Goal: Information Seeking & Learning: Learn about a topic

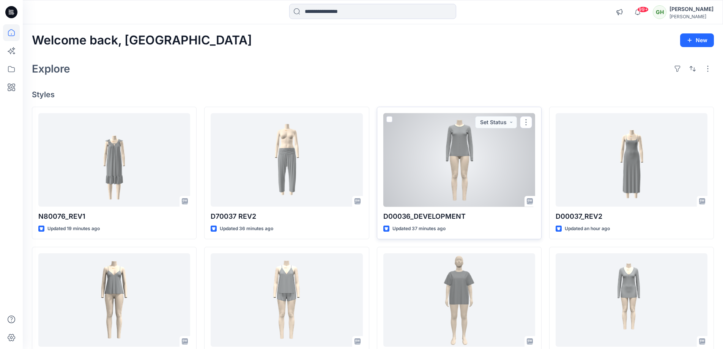
scroll to position [76, 0]
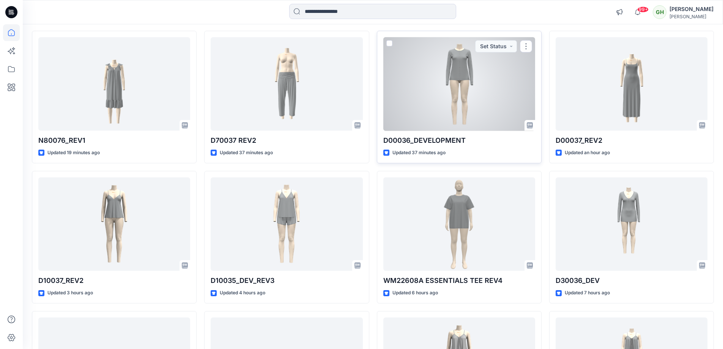
click at [431, 149] on p "Updated 37 minutes ago" at bounding box center [419, 153] width 53 height 8
click at [429, 142] on p "D00036_DEVELOPMENT" at bounding box center [460, 140] width 152 height 11
click at [439, 137] on p "D00036_DEVELOPMENT" at bounding box center [460, 140] width 152 height 11
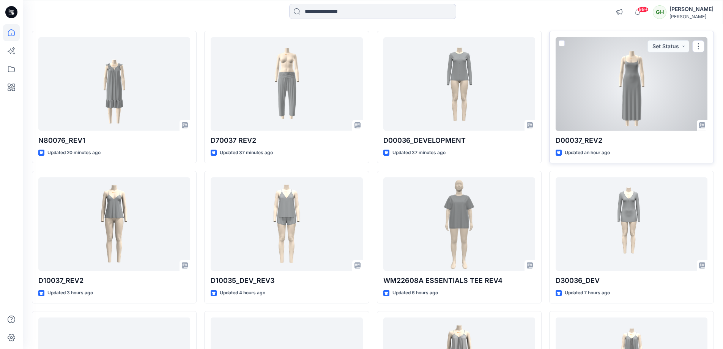
click at [601, 120] on div at bounding box center [632, 84] width 152 height 94
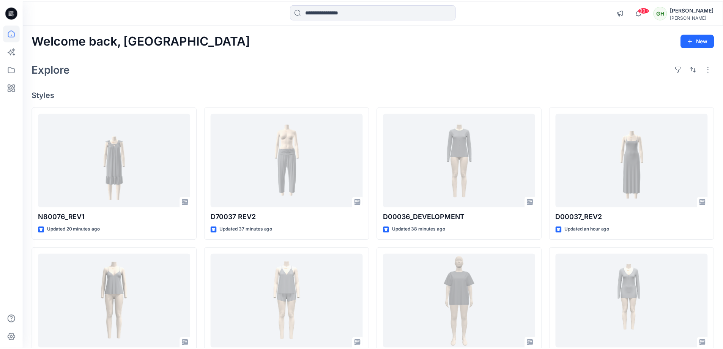
scroll to position [76, 0]
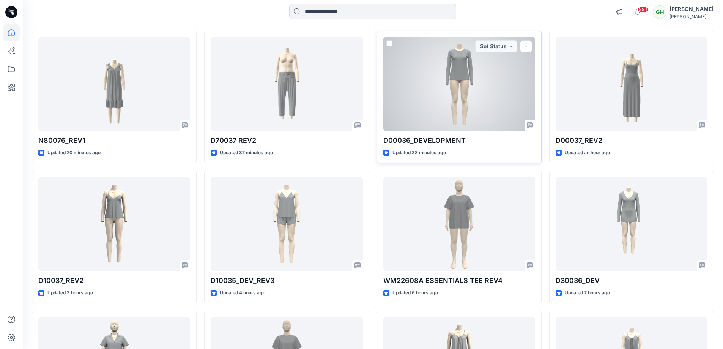
click at [438, 104] on div at bounding box center [460, 84] width 152 height 94
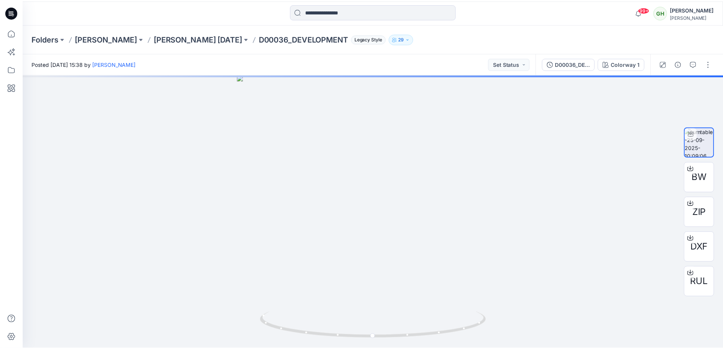
scroll to position [76, 0]
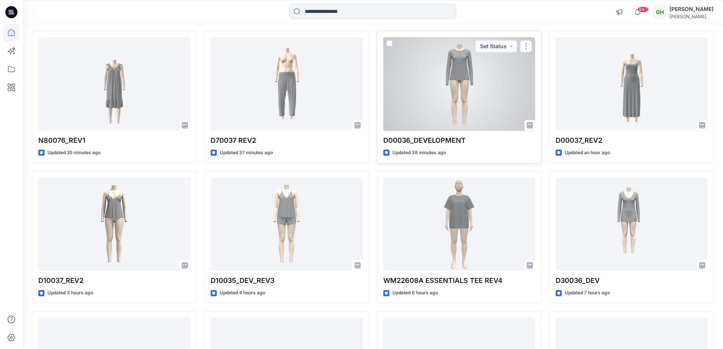
click at [423, 139] on p "D00036_DEVELOPMENT" at bounding box center [460, 140] width 152 height 11
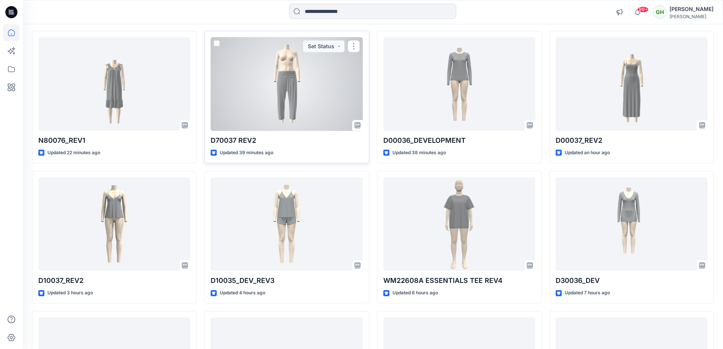
click at [238, 140] on p "D70037 REV2" at bounding box center [287, 140] width 152 height 11
click at [242, 126] on div at bounding box center [287, 84] width 152 height 94
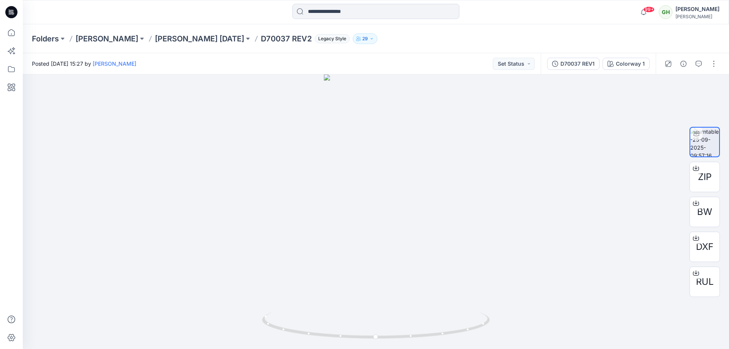
click at [261, 38] on p "D70037 REV2" at bounding box center [286, 38] width 51 height 11
copy p "D70037"
click at [9, 74] on icon at bounding box center [11, 69] width 17 height 17
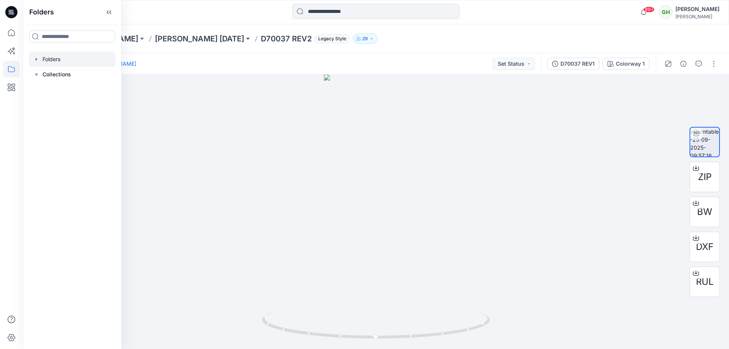
click at [59, 56] on div at bounding box center [72, 59] width 87 height 15
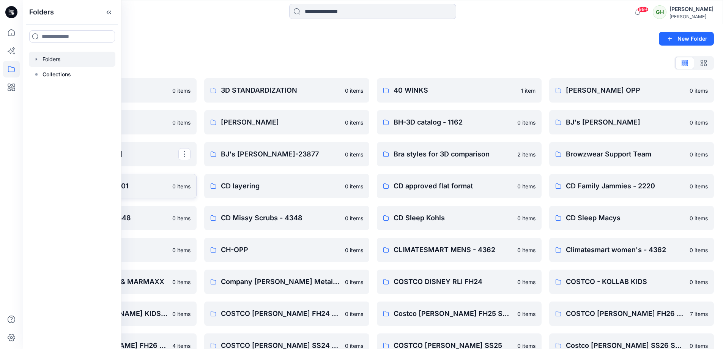
scroll to position [76, 0]
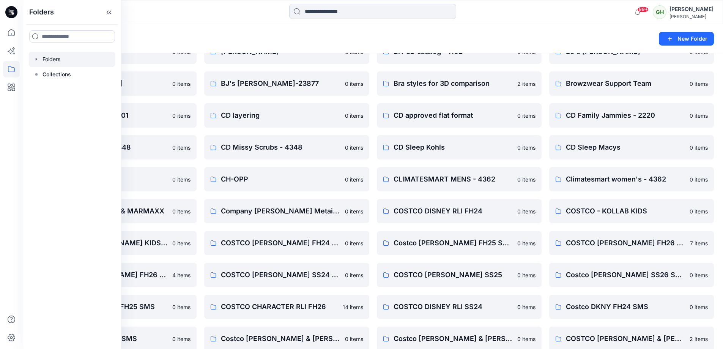
click at [196, 37] on div "Folders" at bounding box center [343, 38] width 623 height 11
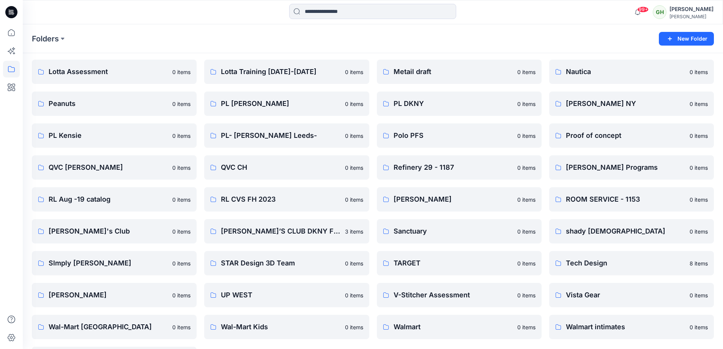
scroll to position [916, 0]
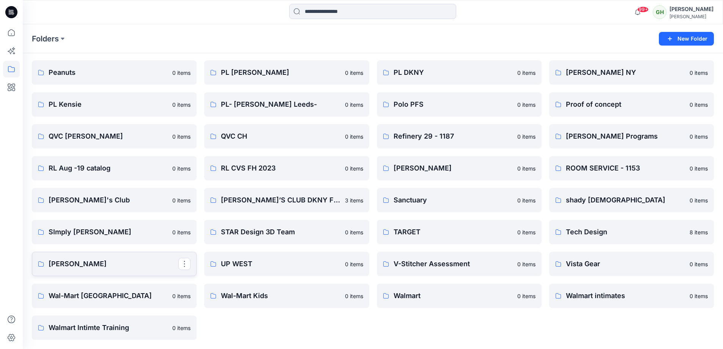
click at [81, 258] on link "[PERSON_NAME]" at bounding box center [114, 264] width 165 height 24
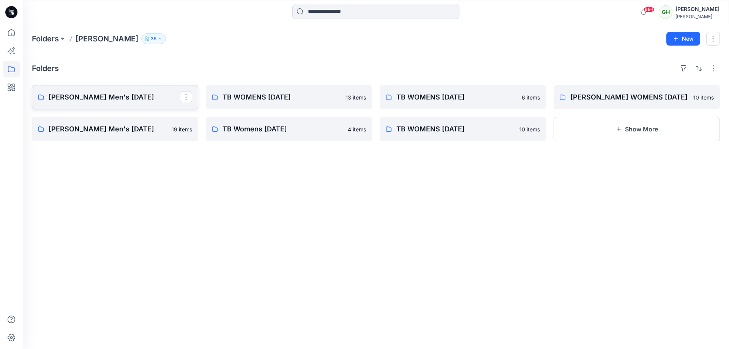
click at [134, 99] on p "[PERSON_NAME] Men's [DATE]" at bounding box center [114, 97] width 131 height 11
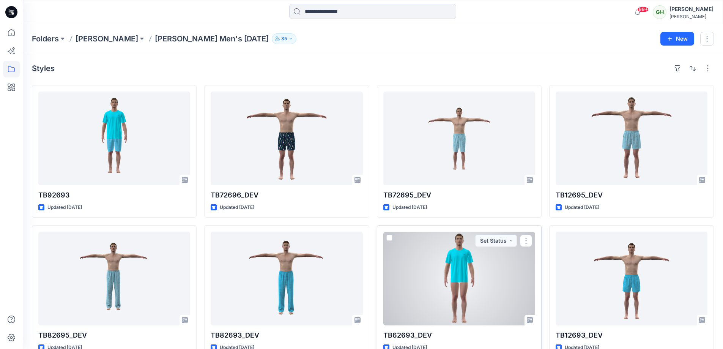
click at [458, 262] on div at bounding box center [460, 279] width 152 height 94
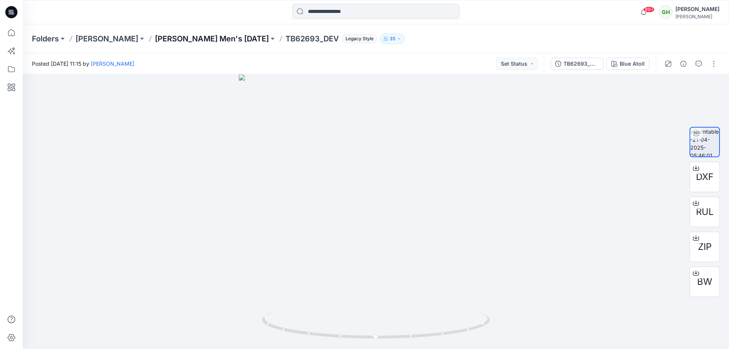
click at [221, 40] on p "[PERSON_NAME] Men's [DATE]" at bounding box center [212, 38] width 114 height 11
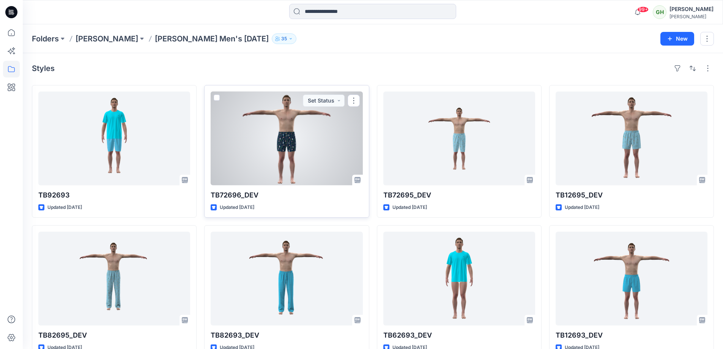
scroll to position [18, 0]
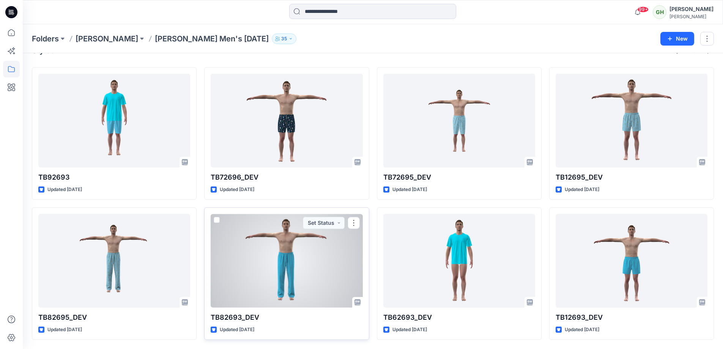
click at [322, 265] on div at bounding box center [287, 261] width 152 height 94
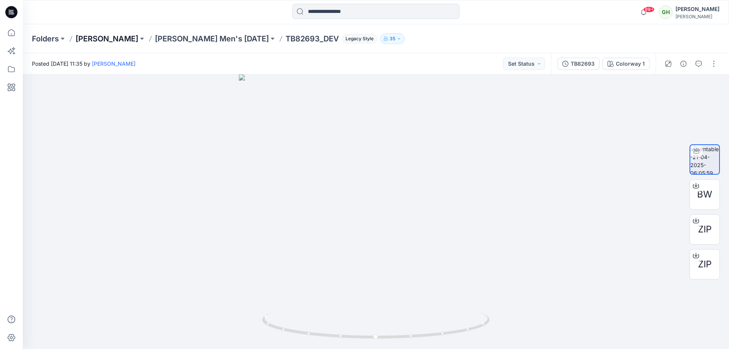
click at [107, 36] on p "[PERSON_NAME]" at bounding box center [107, 38] width 63 height 11
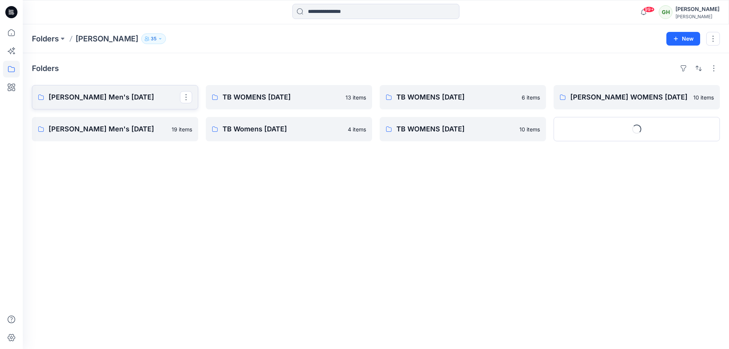
click at [88, 91] on link "[PERSON_NAME] Men's [DATE]" at bounding box center [115, 97] width 166 height 24
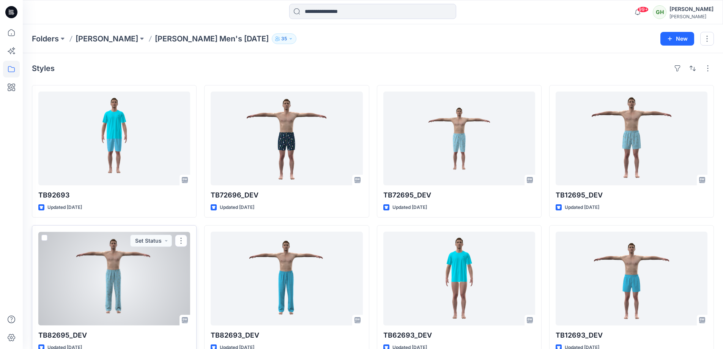
click at [144, 265] on div at bounding box center [114, 279] width 152 height 94
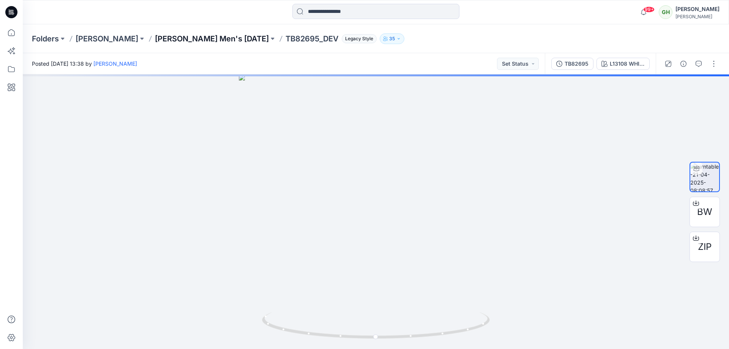
click at [201, 42] on p "[PERSON_NAME] Men's [DATE]" at bounding box center [212, 38] width 114 height 11
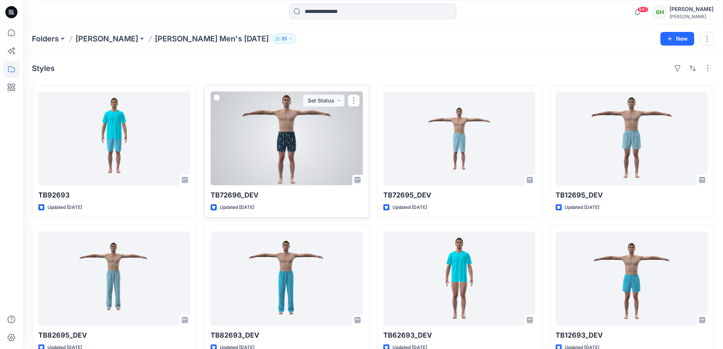
scroll to position [18, 0]
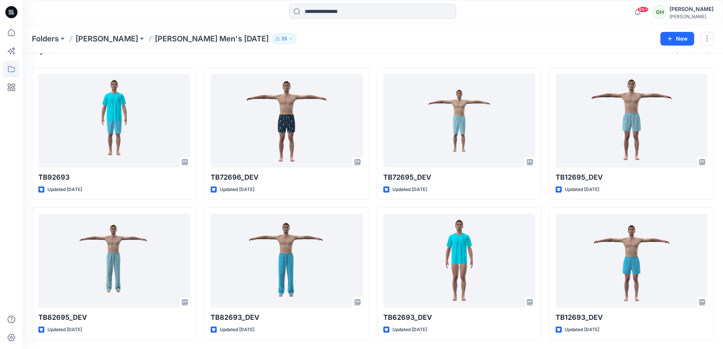
click at [328, 38] on div "Folders [PERSON_NAME] [PERSON_NAME] Men's [DATE]" at bounding box center [343, 38] width 623 height 11
click at [129, 41] on p "[PERSON_NAME]" at bounding box center [107, 38] width 63 height 11
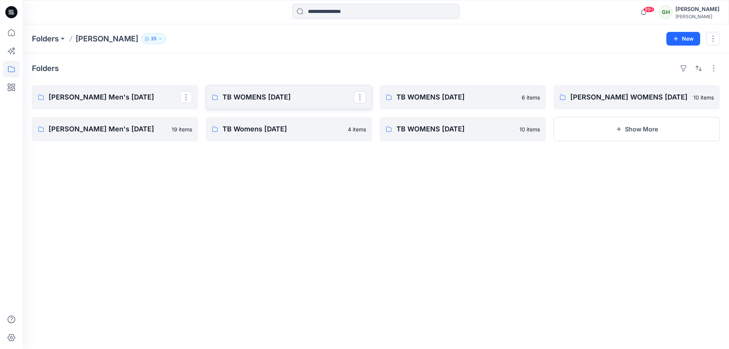
click at [289, 103] on link "TB WOMENS [DATE]" at bounding box center [289, 97] width 166 height 24
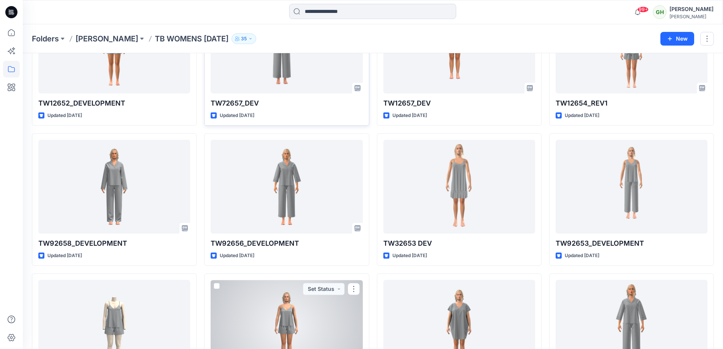
scroll to position [34, 0]
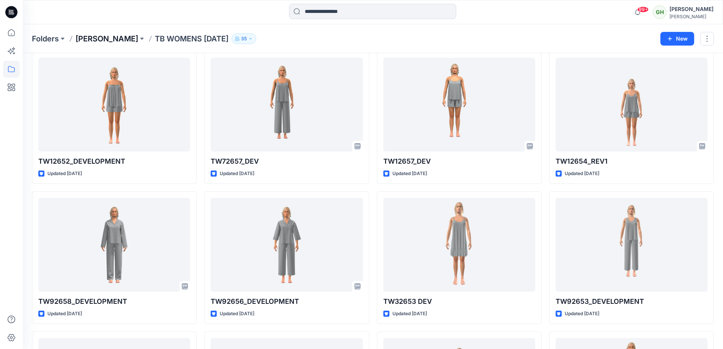
click at [116, 34] on p "[PERSON_NAME]" at bounding box center [107, 38] width 63 height 11
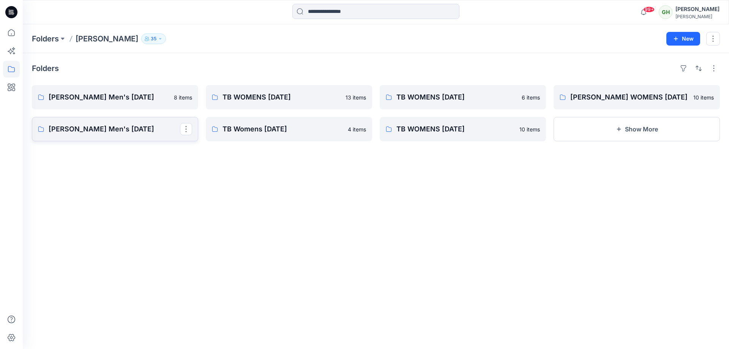
click at [118, 128] on p "[PERSON_NAME] Men's [DATE]" at bounding box center [114, 129] width 131 height 11
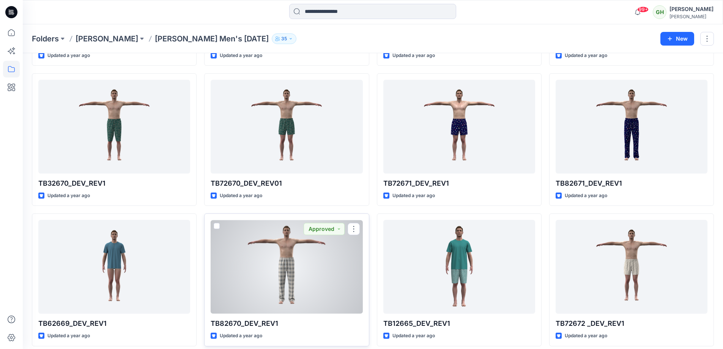
scroll to position [186, 0]
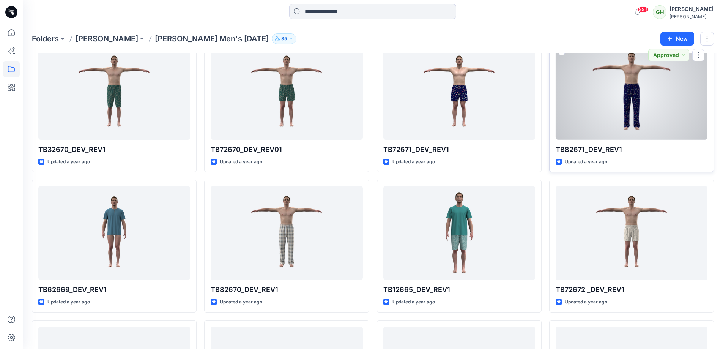
click at [627, 93] on div at bounding box center [632, 93] width 152 height 94
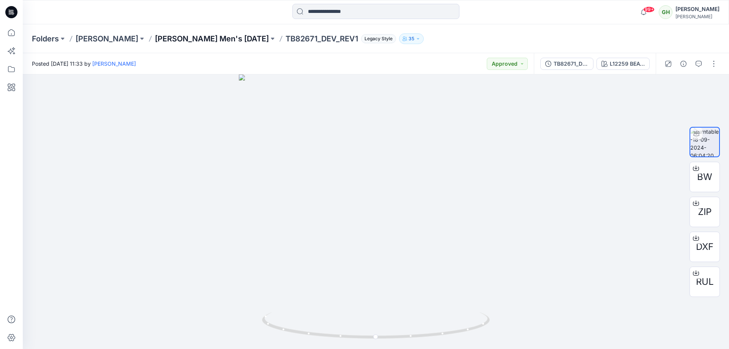
click at [216, 38] on p "[PERSON_NAME] Men's [DATE]" at bounding box center [212, 38] width 114 height 11
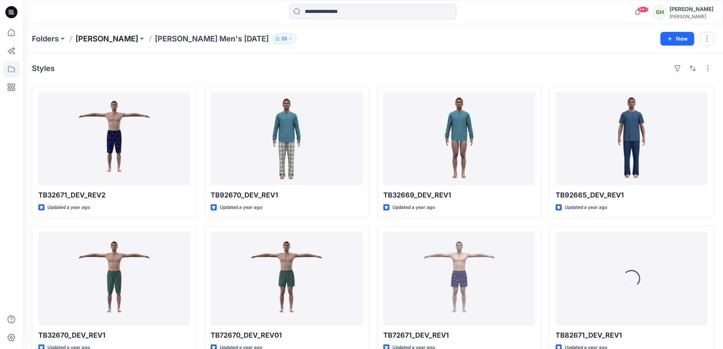
click at [120, 34] on p "[PERSON_NAME]" at bounding box center [107, 38] width 63 height 11
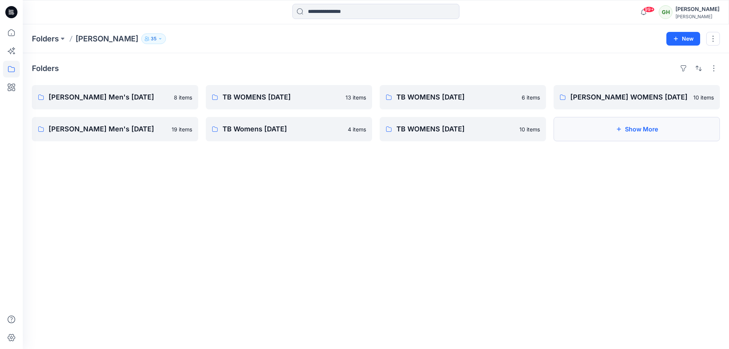
click at [618, 125] on button "Show More" at bounding box center [637, 129] width 166 height 24
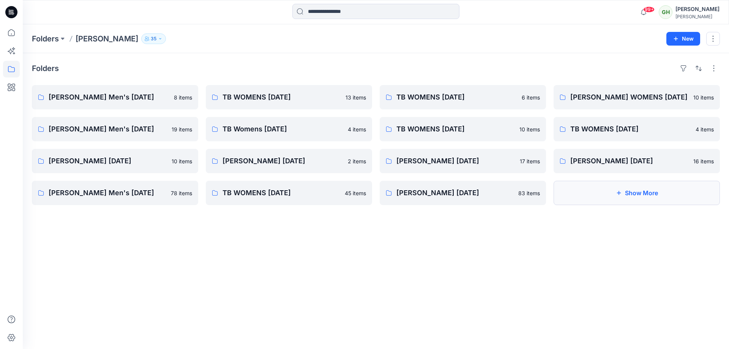
click at [628, 196] on button "Show More" at bounding box center [637, 193] width 166 height 24
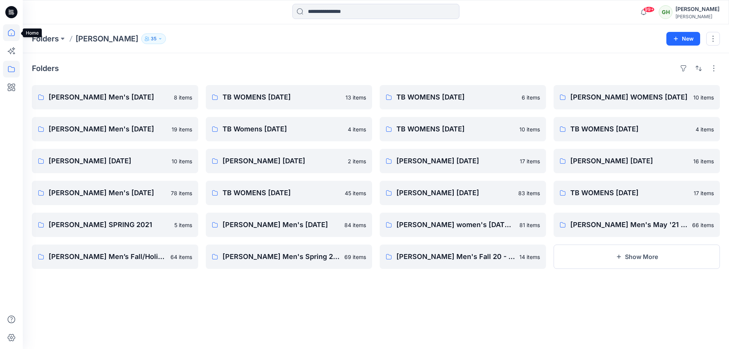
click at [14, 37] on icon at bounding box center [11, 32] width 17 height 17
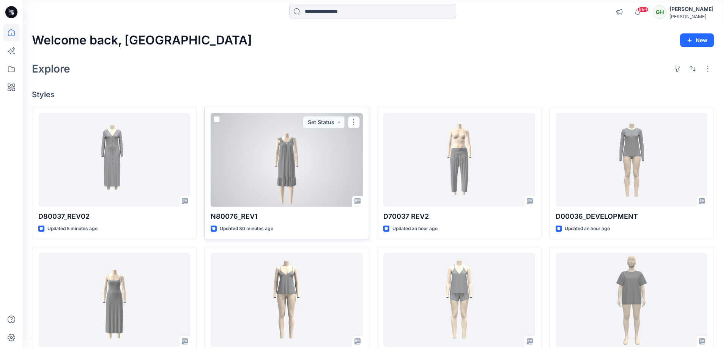
click at [291, 200] on div at bounding box center [287, 160] width 152 height 94
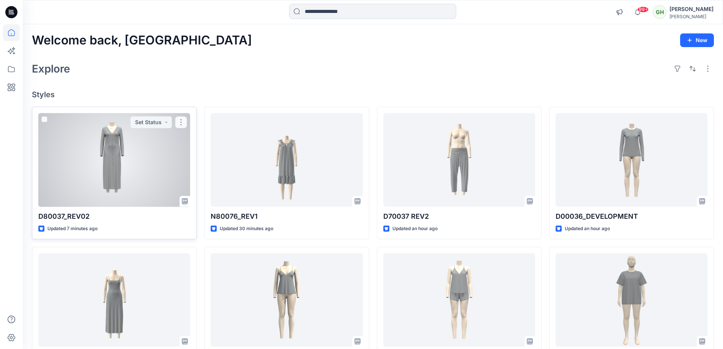
click at [60, 194] on div at bounding box center [114, 160] width 152 height 94
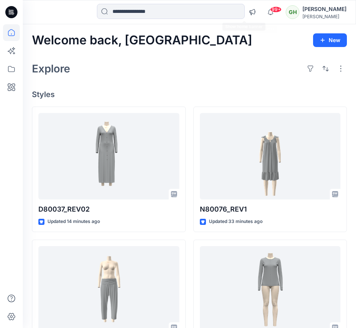
click at [257, 2] on div "99+ Notifications [PERSON_NAME] shared N80076_REV1 in [PERSON_NAME] [DATE] (Unk…" at bounding box center [189, 12] width 333 height 24
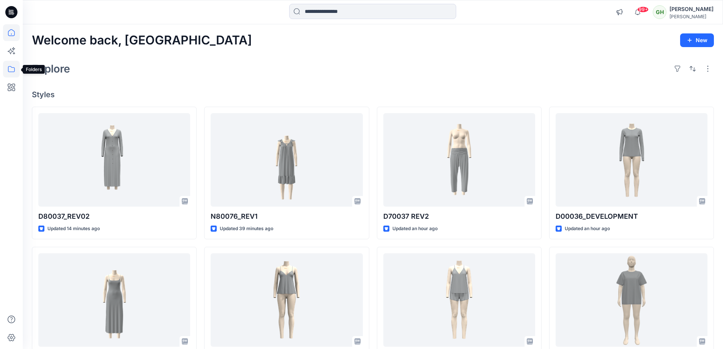
click at [16, 64] on icon at bounding box center [11, 69] width 17 height 17
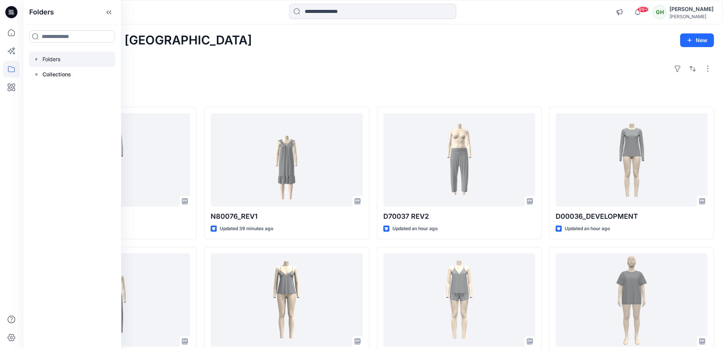
click at [84, 56] on div at bounding box center [72, 59] width 87 height 15
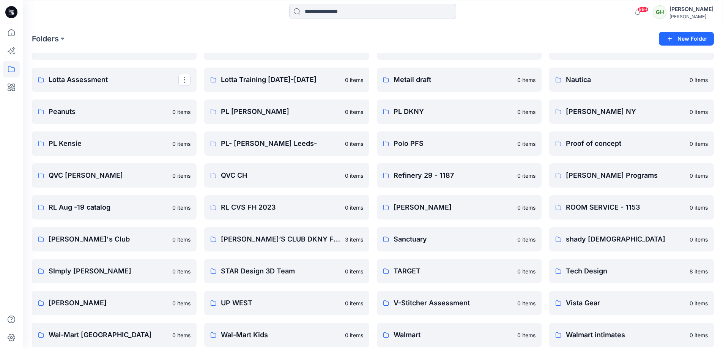
scroll to position [916, 0]
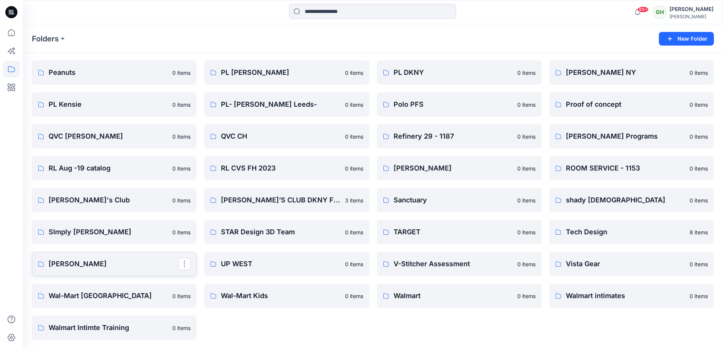
click at [126, 256] on link "[PERSON_NAME]" at bounding box center [114, 264] width 165 height 24
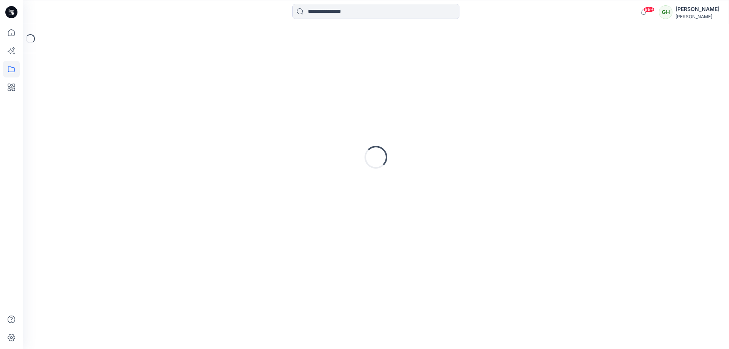
click at [126, 256] on div "Loading..." at bounding box center [376, 201] width 706 height 296
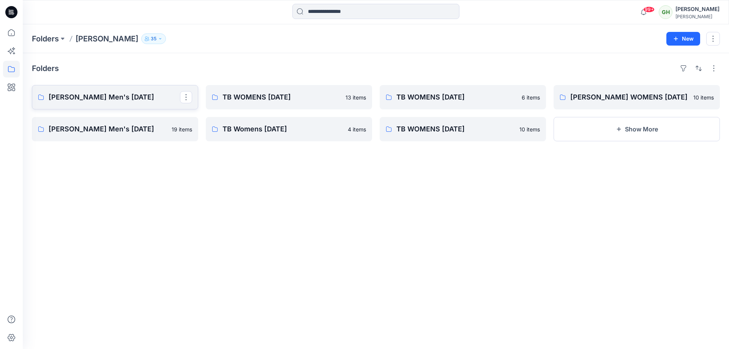
click at [136, 101] on p "[PERSON_NAME] Men's [DATE]" at bounding box center [114, 97] width 131 height 11
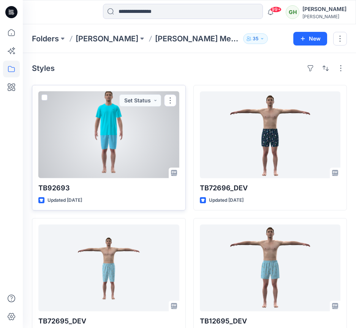
click at [70, 157] on div at bounding box center [108, 135] width 141 height 87
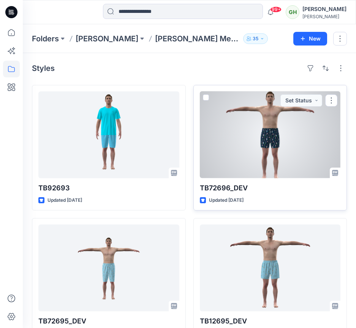
click at [265, 121] on div at bounding box center [270, 135] width 141 height 87
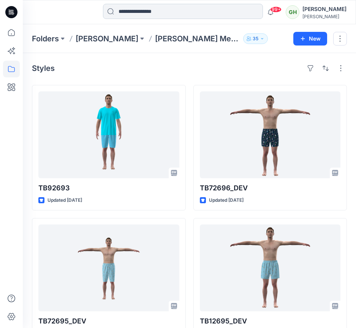
click at [130, 12] on input at bounding box center [183, 11] width 160 height 15
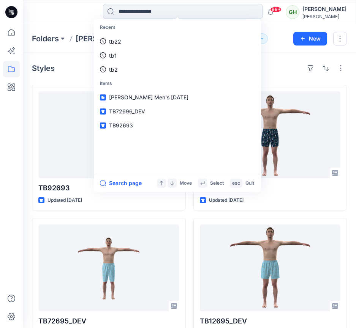
paste input "********"
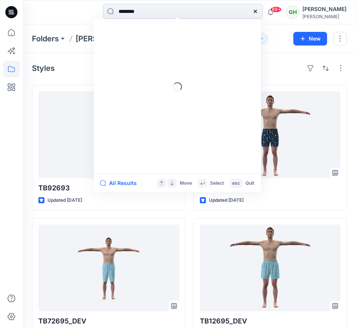
click at [149, 12] on input "********" at bounding box center [183, 11] width 160 height 15
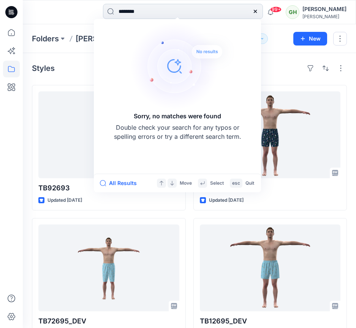
type input "*******"
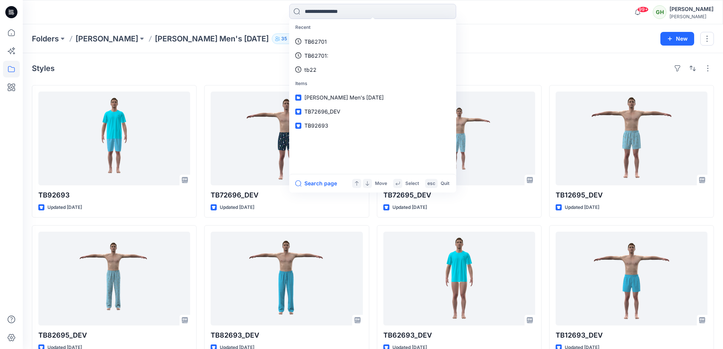
click at [516, 46] on div "Folders [PERSON_NAME] [PERSON_NAME] Men's [DATE] New" at bounding box center [373, 38] width 701 height 29
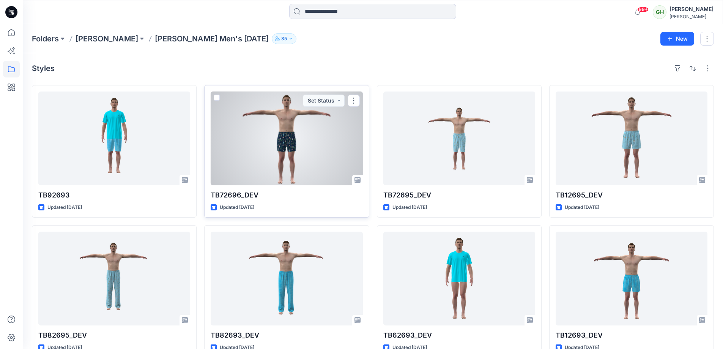
click at [322, 145] on div at bounding box center [287, 139] width 152 height 94
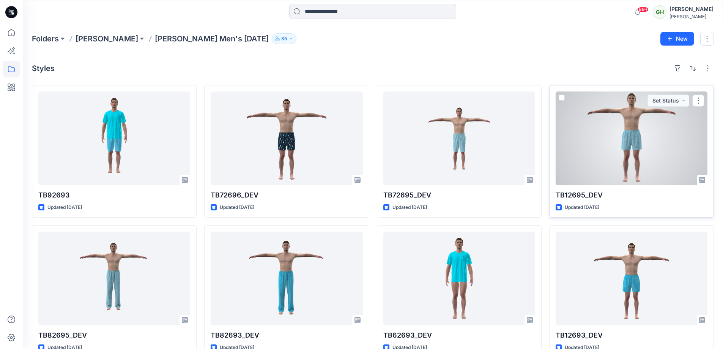
click at [617, 150] on div at bounding box center [632, 139] width 152 height 94
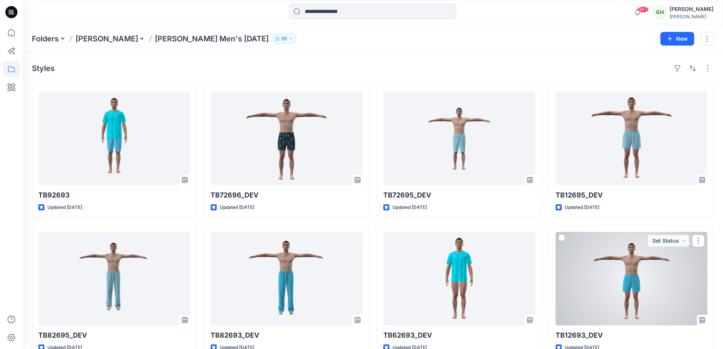
click at [585, 243] on div at bounding box center [632, 279] width 152 height 94
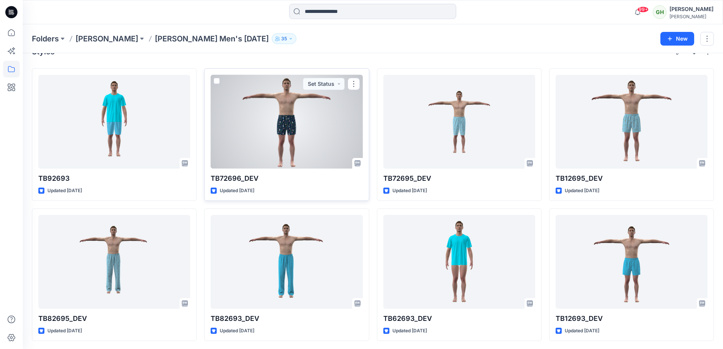
scroll to position [18, 0]
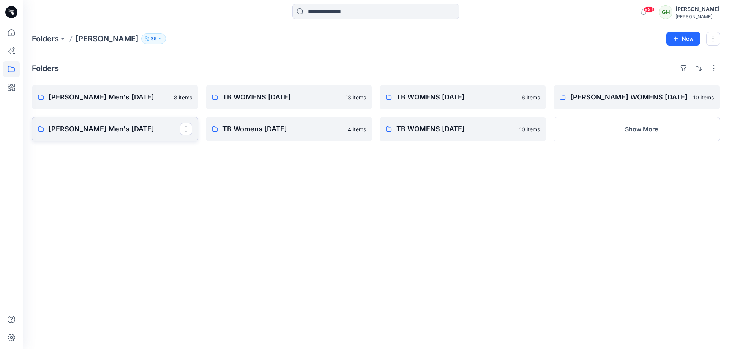
click at [142, 133] on p "[PERSON_NAME] Men's [DATE]" at bounding box center [114, 129] width 131 height 11
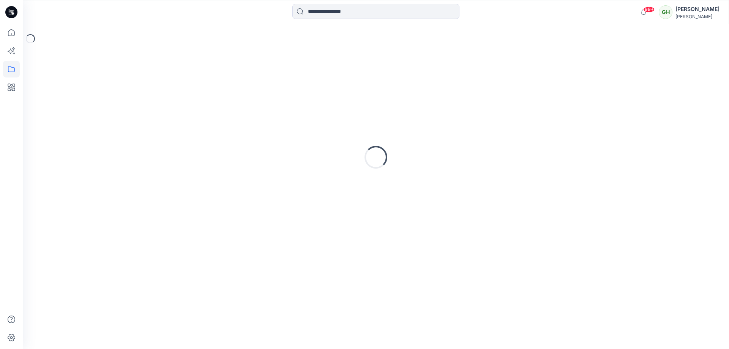
click at [142, 133] on div "Loading..." at bounding box center [376, 157] width 688 height 190
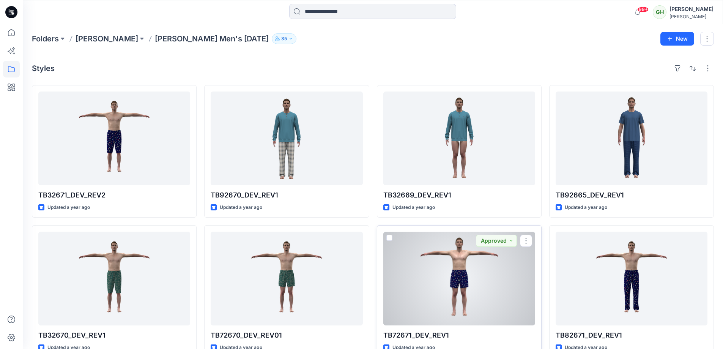
click at [445, 290] on div at bounding box center [460, 279] width 152 height 94
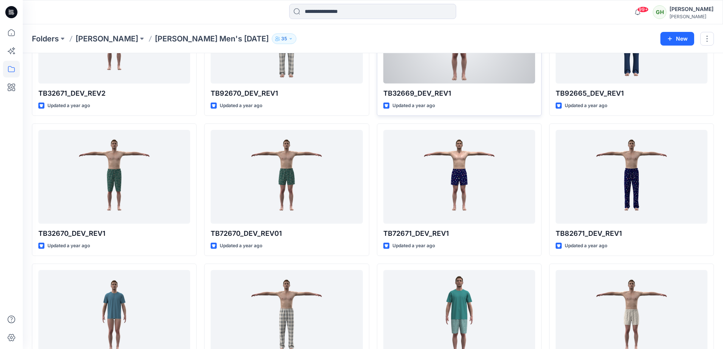
scroll to position [114, 0]
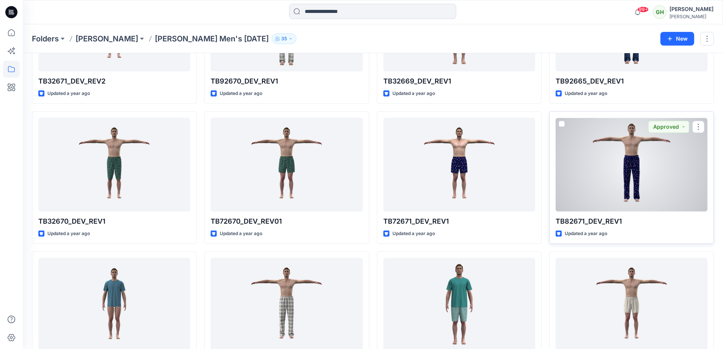
click at [597, 162] on div at bounding box center [632, 165] width 152 height 94
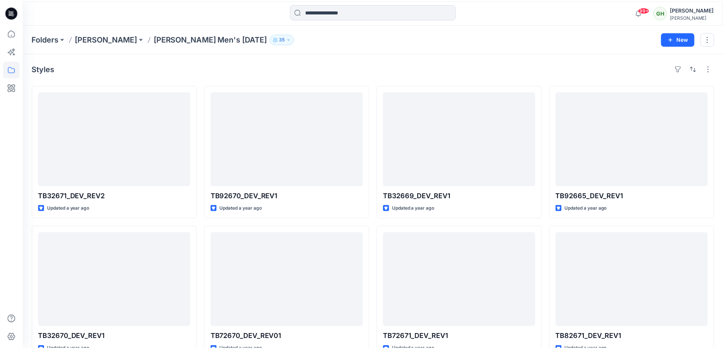
scroll to position [114, 0]
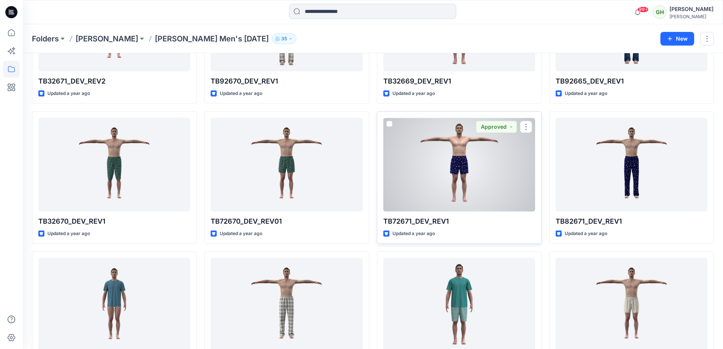
click at [463, 164] on div at bounding box center [460, 165] width 152 height 94
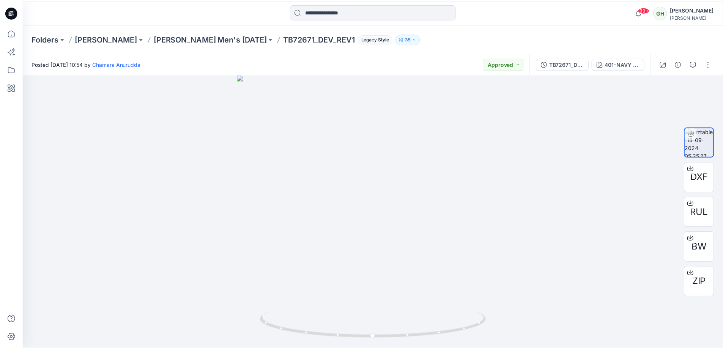
scroll to position [114, 0]
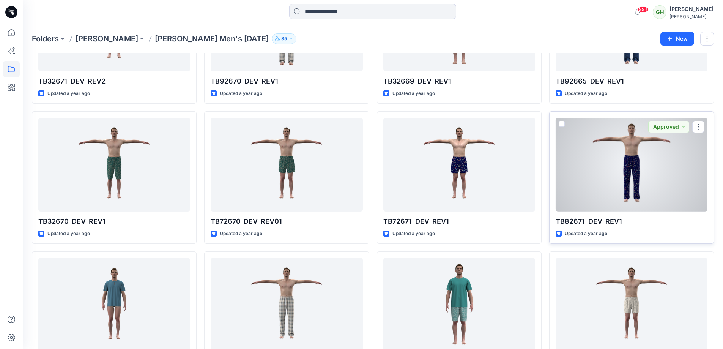
click at [640, 162] on div at bounding box center [632, 165] width 152 height 94
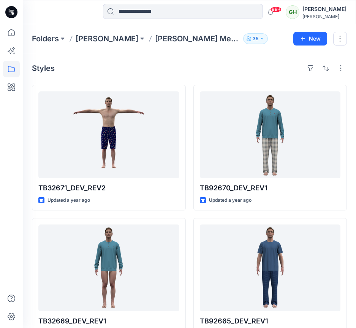
click at [246, 63] on div "Styles" at bounding box center [189, 68] width 315 height 12
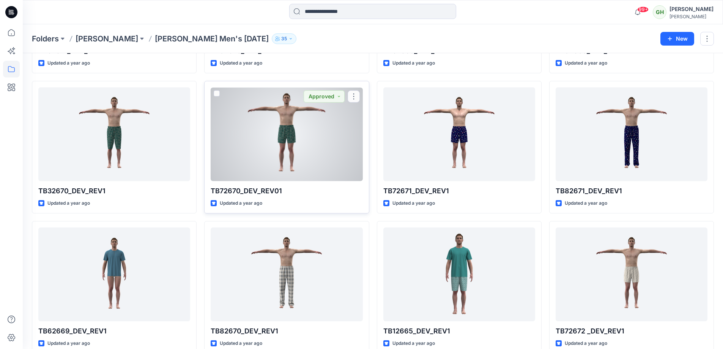
scroll to position [186, 0]
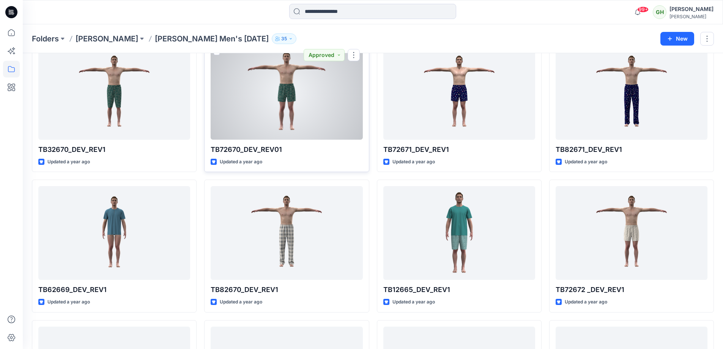
click at [320, 121] on div at bounding box center [287, 93] width 152 height 94
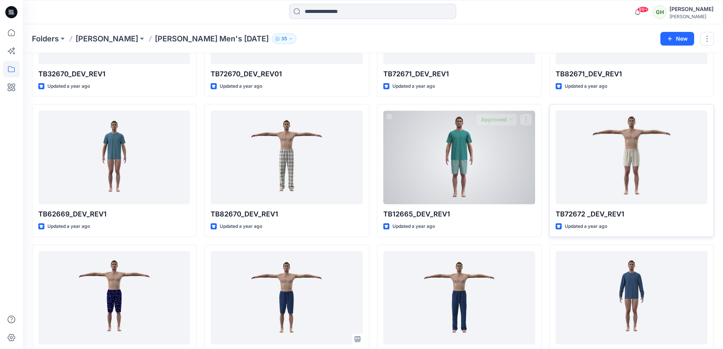
scroll to position [262, 0]
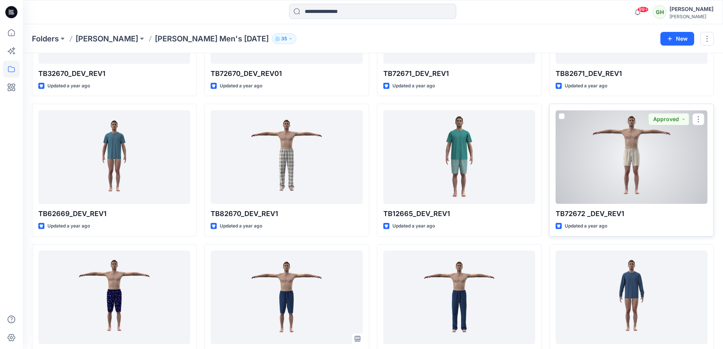
click at [643, 166] on div at bounding box center [632, 157] width 152 height 94
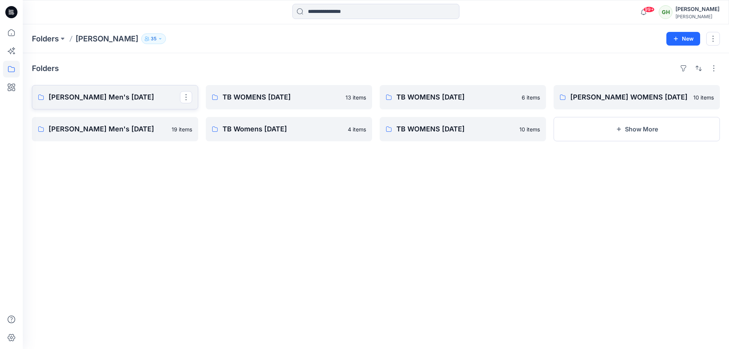
click at [145, 97] on p "[PERSON_NAME] Men's [DATE]" at bounding box center [114, 97] width 131 height 11
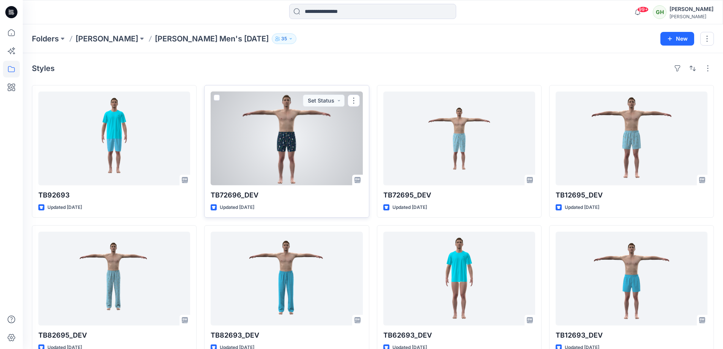
click at [311, 156] on div at bounding box center [287, 139] width 152 height 94
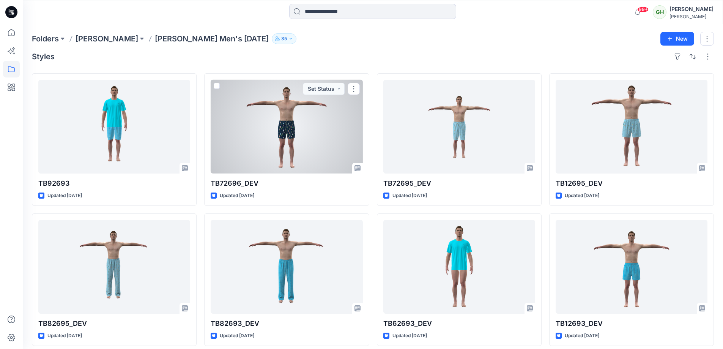
scroll to position [18, 0]
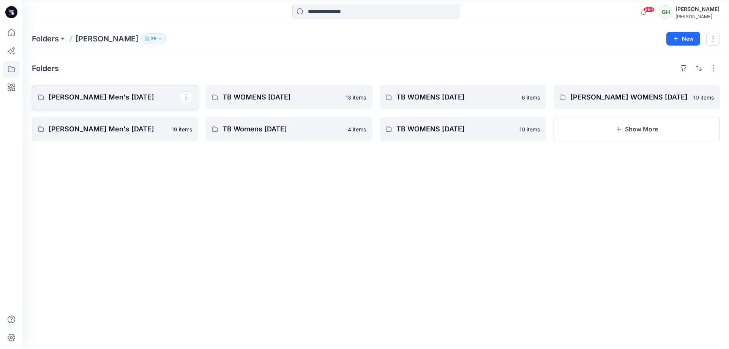
click at [127, 88] on link "[PERSON_NAME] Men's [DATE]" at bounding box center [115, 97] width 166 height 24
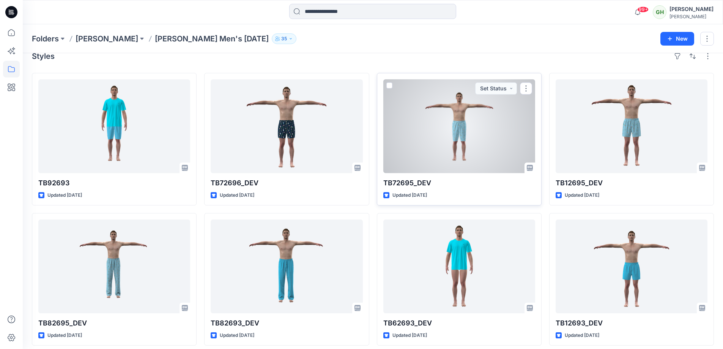
scroll to position [18, 0]
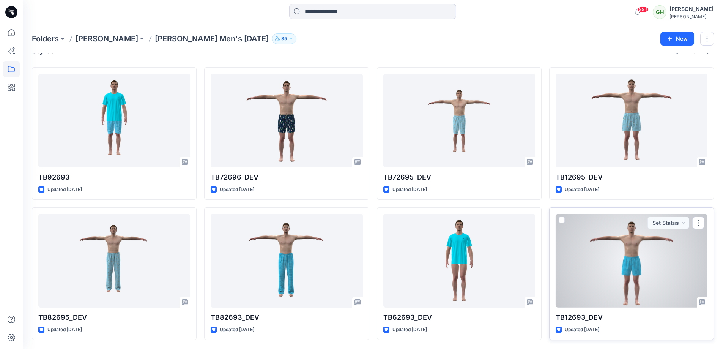
click at [611, 251] on div at bounding box center [632, 261] width 152 height 94
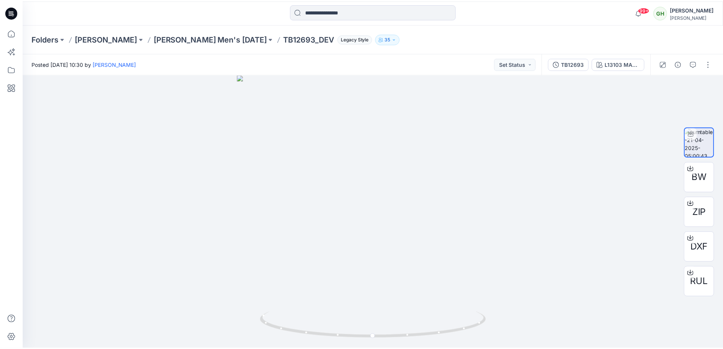
scroll to position [18, 0]
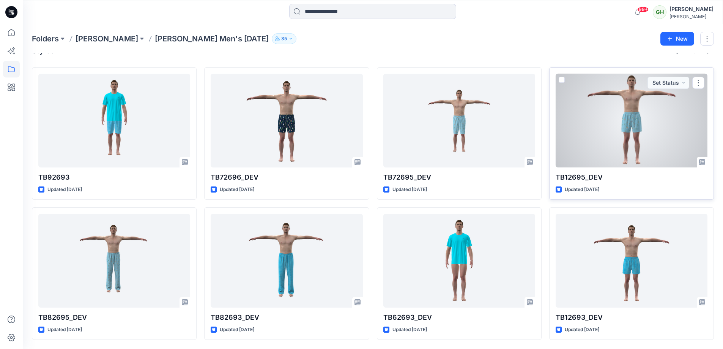
click at [614, 152] on div at bounding box center [632, 121] width 152 height 94
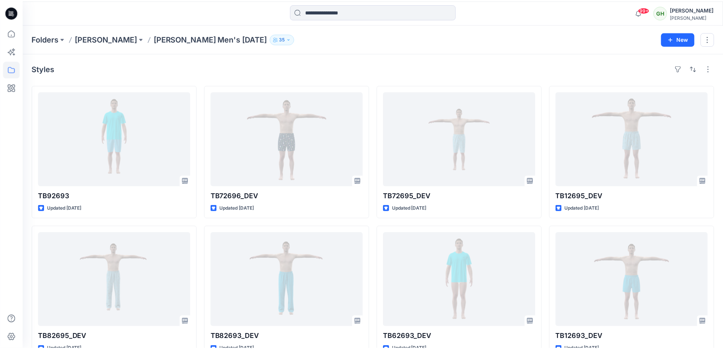
scroll to position [18, 0]
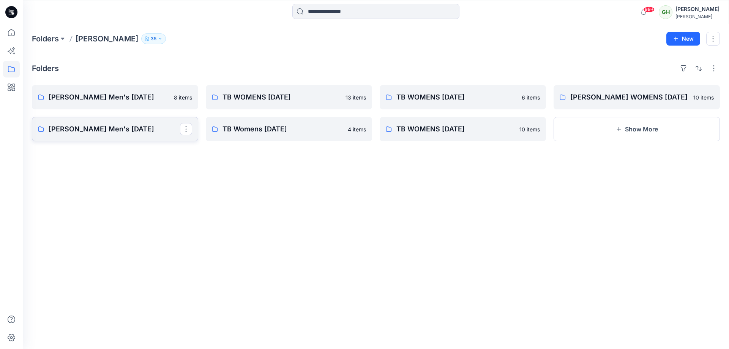
click at [118, 134] on p "[PERSON_NAME] Men's [DATE]" at bounding box center [114, 129] width 131 height 11
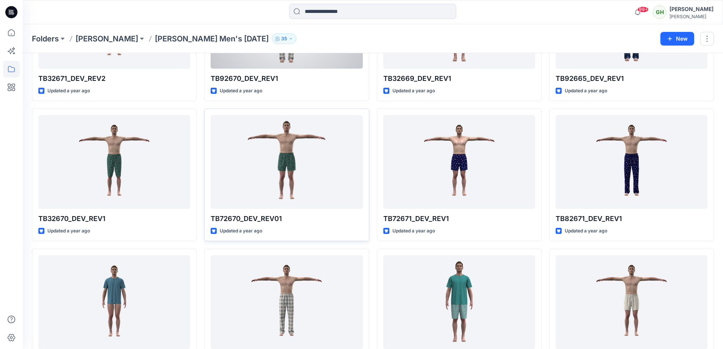
scroll to position [190, 0]
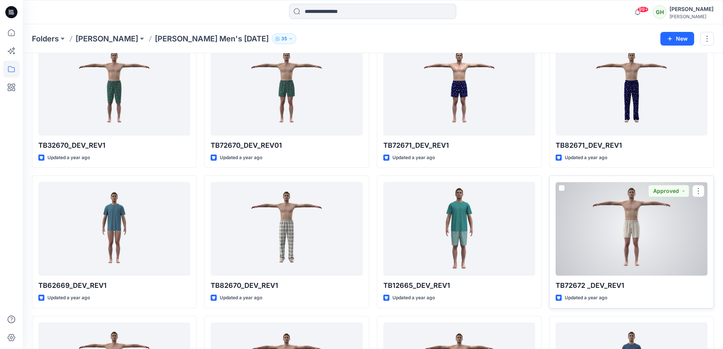
click at [567, 220] on div at bounding box center [632, 229] width 152 height 94
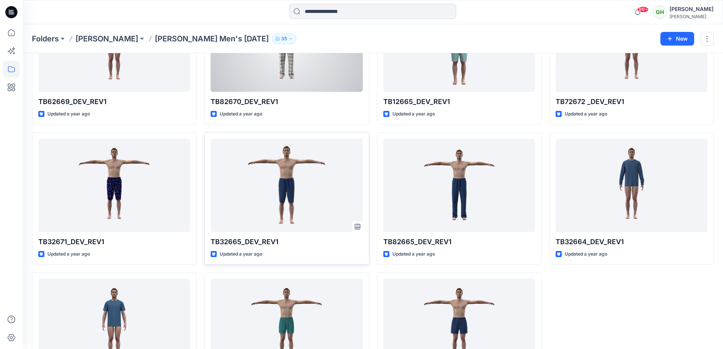
scroll to position [439, 0]
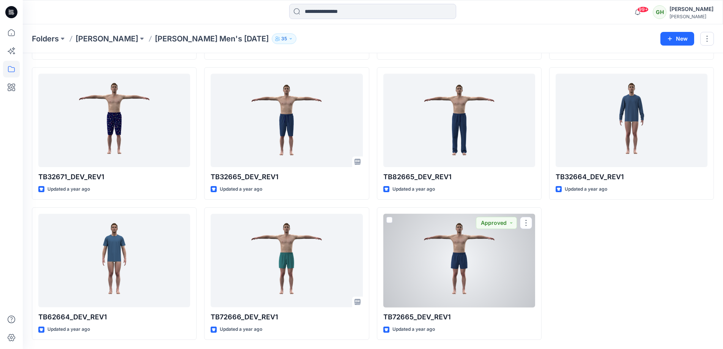
click at [433, 253] on div at bounding box center [460, 261] width 152 height 94
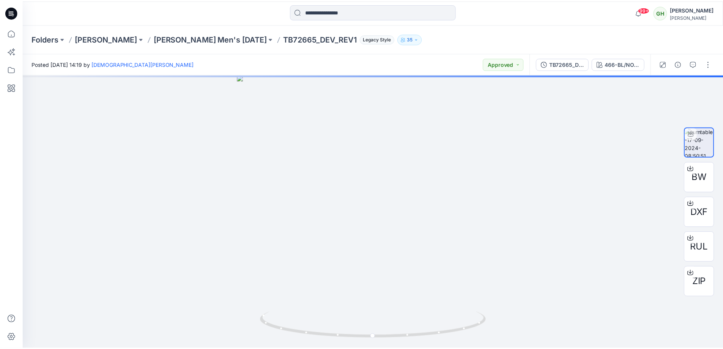
scroll to position [439, 0]
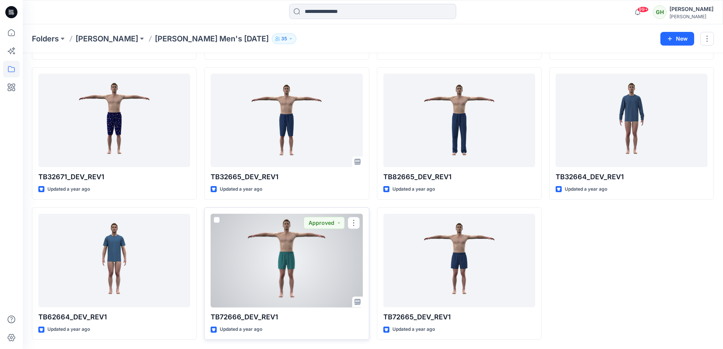
click at [257, 286] on div at bounding box center [287, 261] width 152 height 94
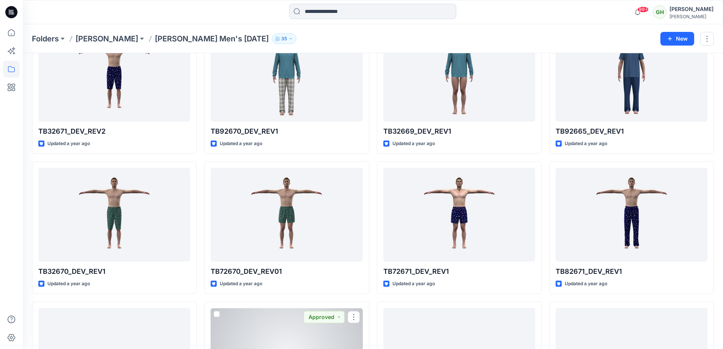
scroll to position [59, 0]
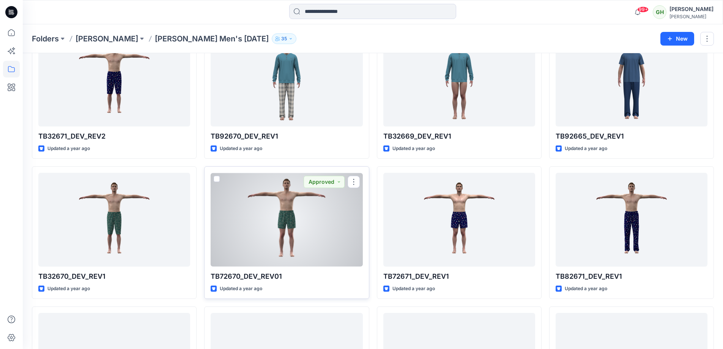
click at [283, 241] on div at bounding box center [287, 220] width 152 height 94
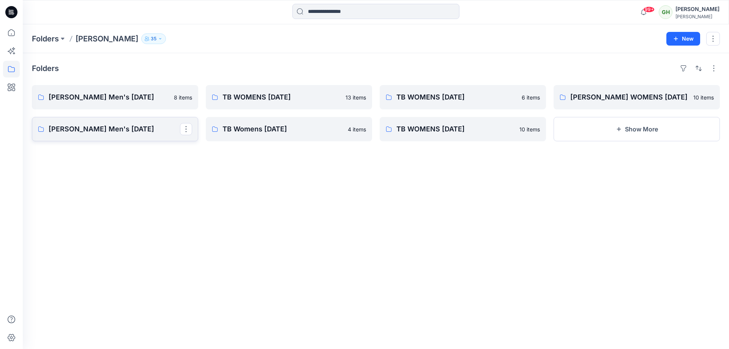
click at [134, 123] on link "[PERSON_NAME] Men's [DATE]" at bounding box center [115, 129] width 166 height 24
click at [297, 92] on link "TB WOMENS [DATE]" at bounding box center [289, 97] width 166 height 24
click at [435, 97] on p "TB WOMENS [DATE]" at bounding box center [461, 97] width 131 height 11
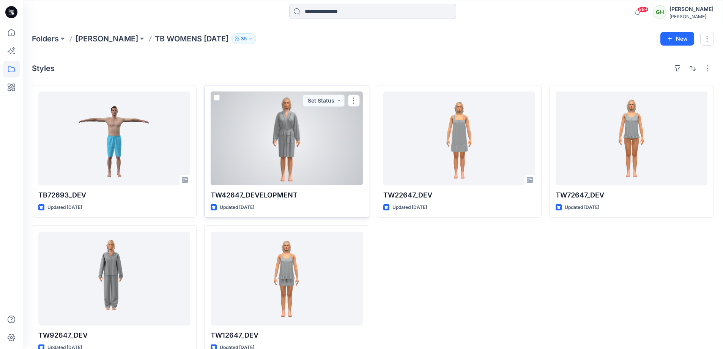
click at [317, 153] on div at bounding box center [287, 139] width 152 height 94
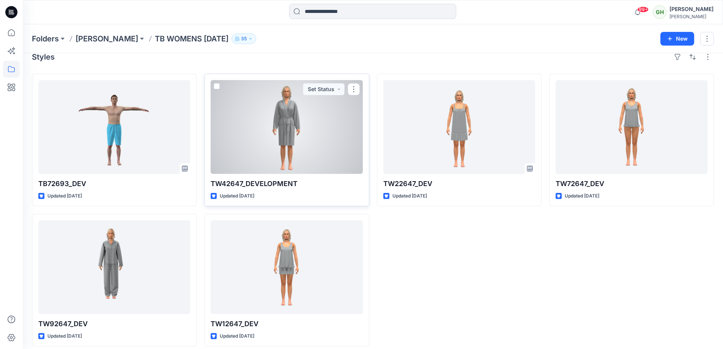
scroll to position [18, 0]
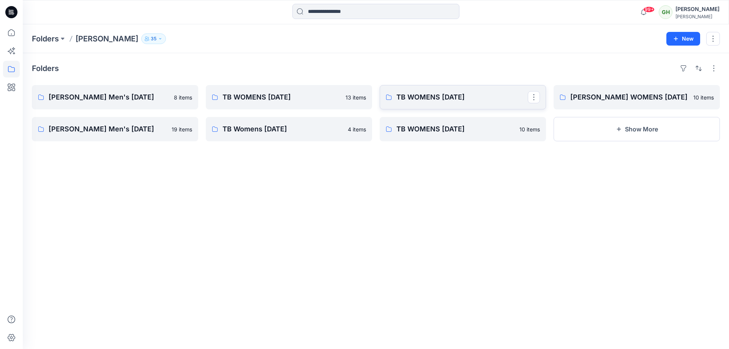
click at [454, 99] on p "TB WOMENS [DATE]" at bounding box center [461, 97] width 131 height 11
click at [484, 98] on p "TB WOMENS [DATE]" at bounding box center [461, 97] width 131 height 11
click at [485, 123] on link "TB WOMENS [DATE]" at bounding box center [463, 129] width 166 height 24
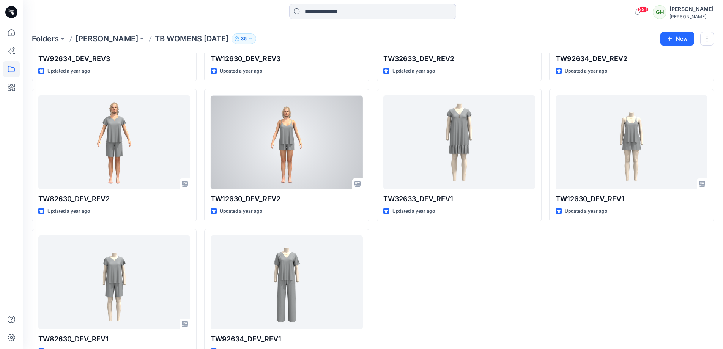
scroll to position [158, 0]
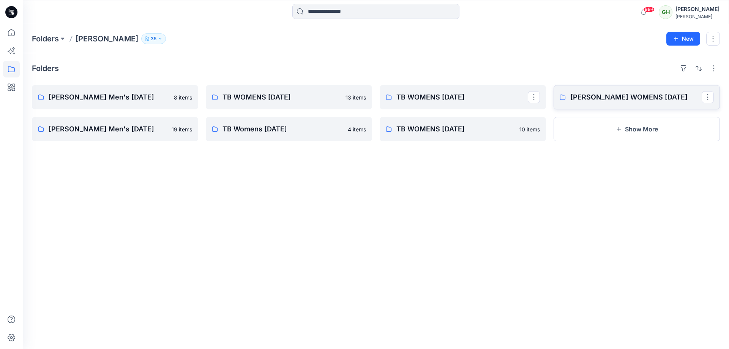
click at [630, 97] on p "[PERSON_NAME] WOMENS [DATE]" at bounding box center [635, 97] width 131 height 11
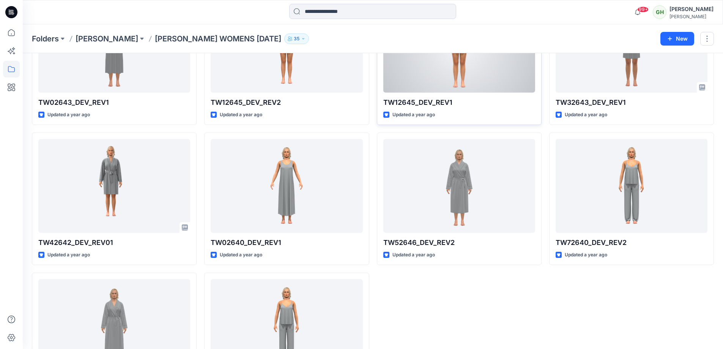
scroll to position [158, 0]
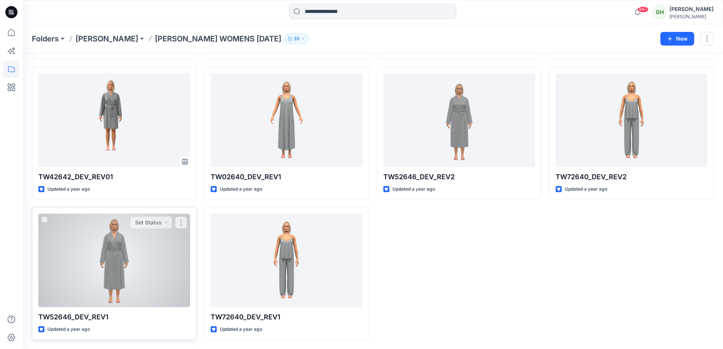
click at [120, 249] on div at bounding box center [114, 260] width 152 height 94
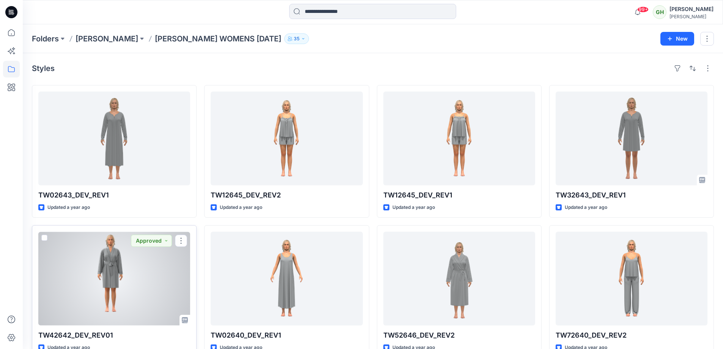
click at [143, 249] on div at bounding box center [114, 279] width 152 height 94
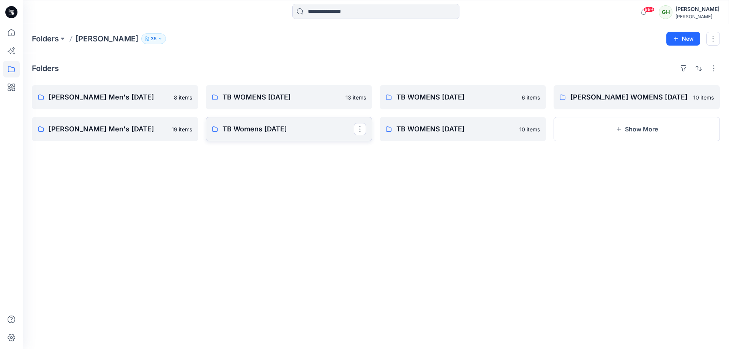
click at [339, 134] on p "TB Womens [DATE]" at bounding box center [288, 129] width 131 height 11
click at [267, 98] on p "TB WOMENS [DATE]" at bounding box center [288, 97] width 131 height 11
click at [121, 129] on p "[PERSON_NAME] Men's [DATE]" at bounding box center [114, 129] width 131 height 11
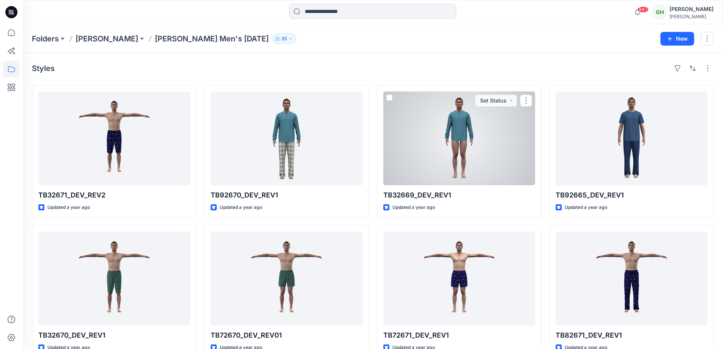
click at [419, 153] on div at bounding box center [460, 139] width 152 height 94
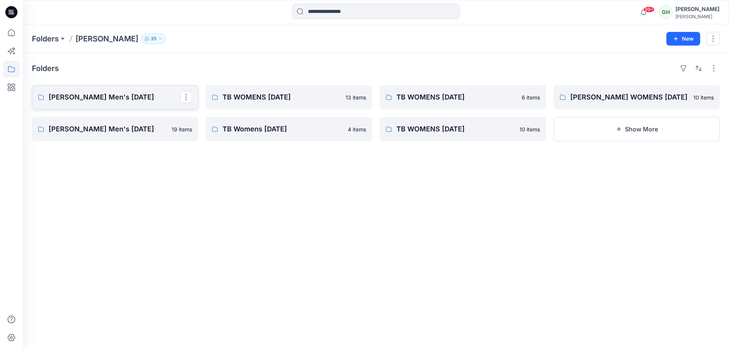
click at [106, 92] on link "[PERSON_NAME] Men's [DATE]" at bounding box center [115, 97] width 166 height 24
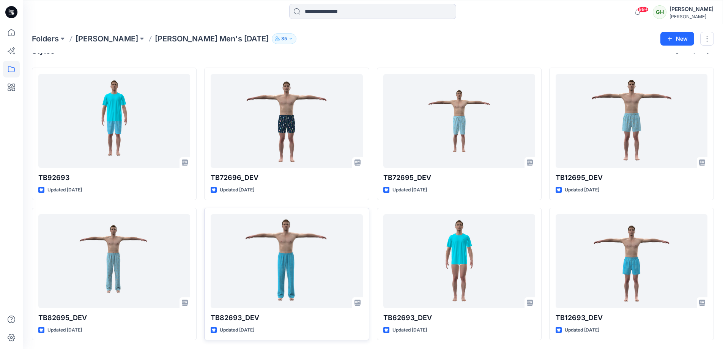
scroll to position [18, 0]
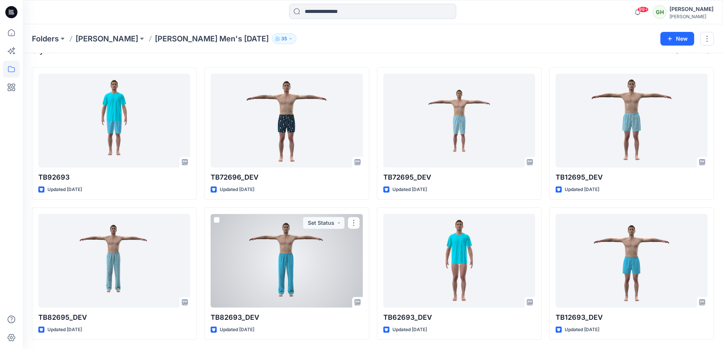
click at [328, 266] on div at bounding box center [287, 261] width 152 height 94
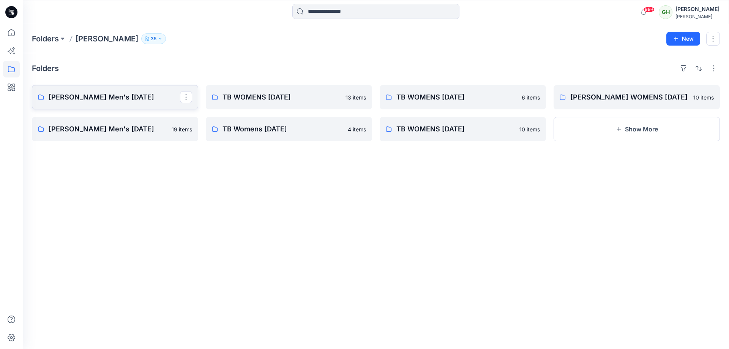
click at [146, 93] on p "[PERSON_NAME] Men's [DATE]" at bounding box center [114, 97] width 131 height 11
click at [276, 96] on p "TB WOMENS [DATE]" at bounding box center [288, 97] width 131 height 11
click at [413, 128] on p "TB WOMENS [DATE]" at bounding box center [461, 129] width 131 height 11
click at [153, 95] on p "[PERSON_NAME] Men's [DATE]" at bounding box center [114, 97] width 131 height 11
click at [149, 131] on p "[PERSON_NAME] Men's [DATE]" at bounding box center [114, 129] width 131 height 11
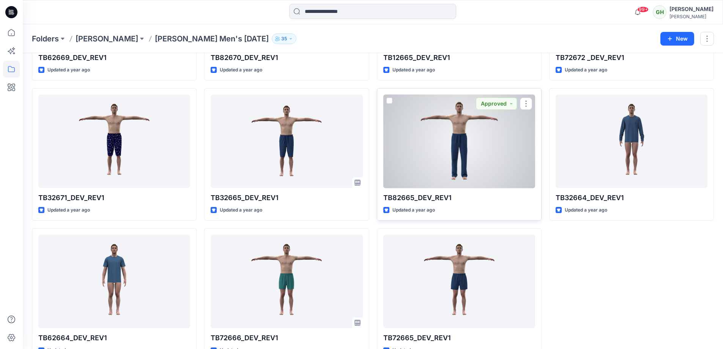
scroll to position [439, 0]
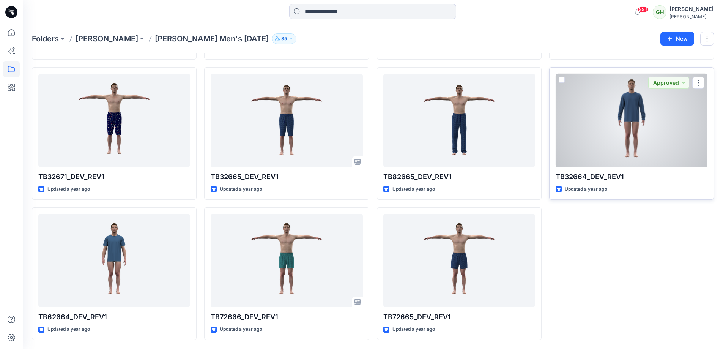
click at [566, 121] on div at bounding box center [632, 121] width 152 height 94
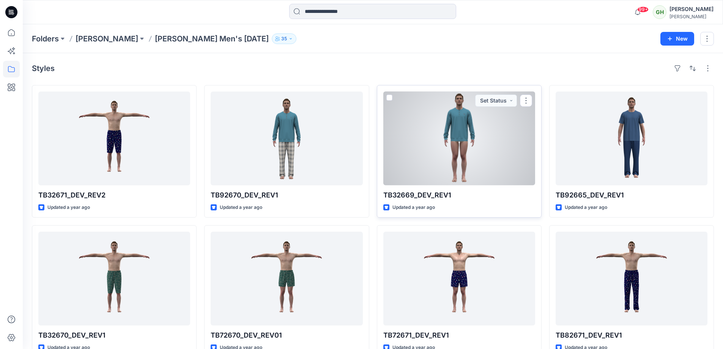
click at [437, 155] on div at bounding box center [460, 139] width 152 height 94
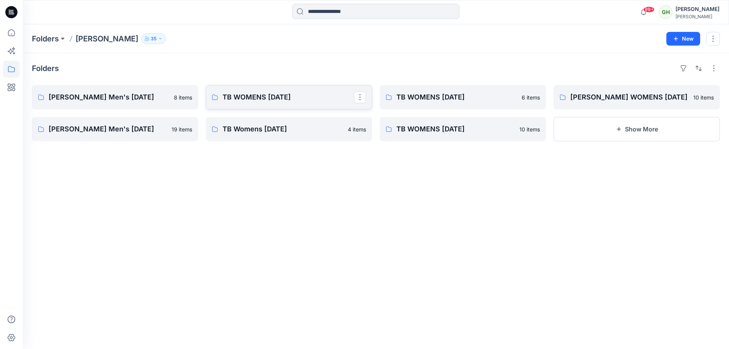
click at [263, 92] on link "TB WOMENS [DATE]" at bounding box center [289, 97] width 166 height 24
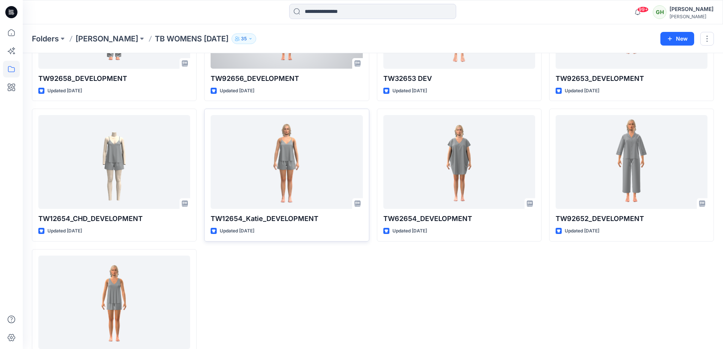
scroll to position [298, 0]
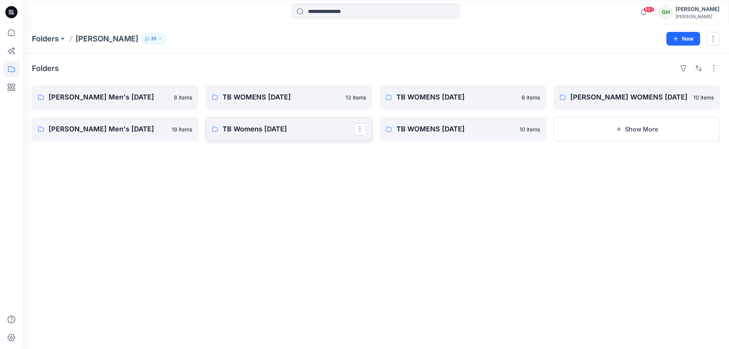
click at [278, 128] on p "TB Womens [DATE]" at bounding box center [288, 129] width 131 height 11
click at [433, 84] on div "Folders [PERSON_NAME] Men's [DATE] 8 items [PERSON_NAME] Men's [DATE] items TB …" at bounding box center [376, 201] width 706 height 296
click at [435, 93] on p "TB WOMENS [DATE]" at bounding box center [461, 97] width 131 height 11
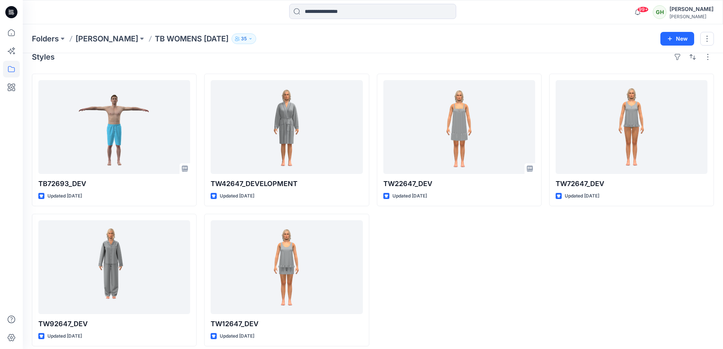
scroll to position [18, 0]
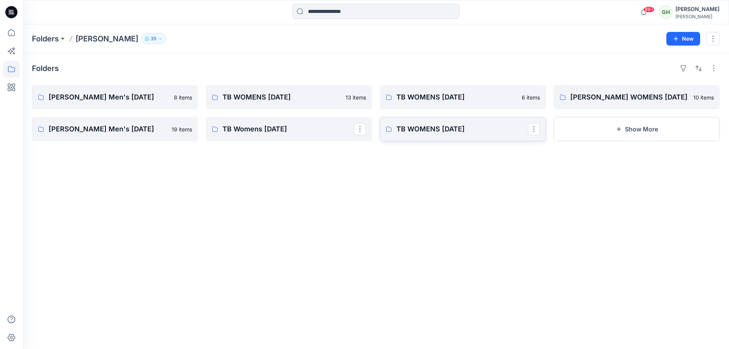
click at [450, 123] on link "TB WOMENS [DATE]" at bounding box center [463, 129] width 166 height 24
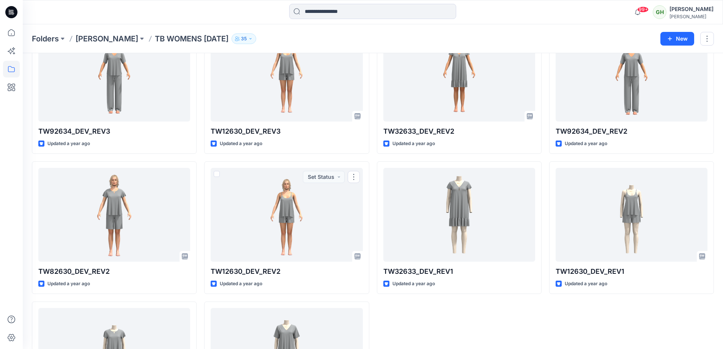
scroll to position [6, 0]
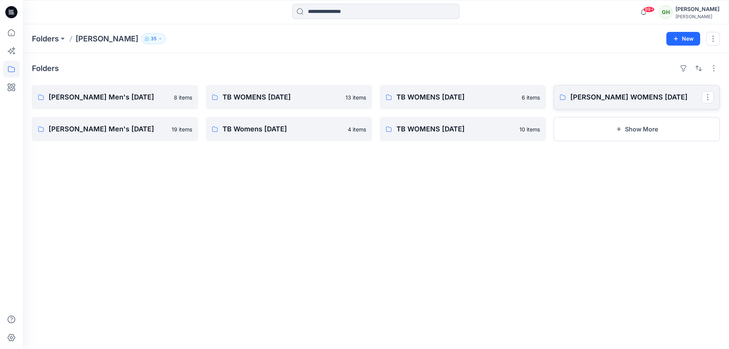
click at [606, 93] on p "[PERSON_NAME] WOMENS [DATE]" at bounding box center [635, 97] width 131 height 11
click at [150, 96] on p "[PERSON_NAME] Men's [DATE]" at bounding box center [114, 97] width 131 height 11
click at [116, 131] on p "[PERSON_NAME] Men's [DATE]" at bounding box center [114, 129] width 131 height 11
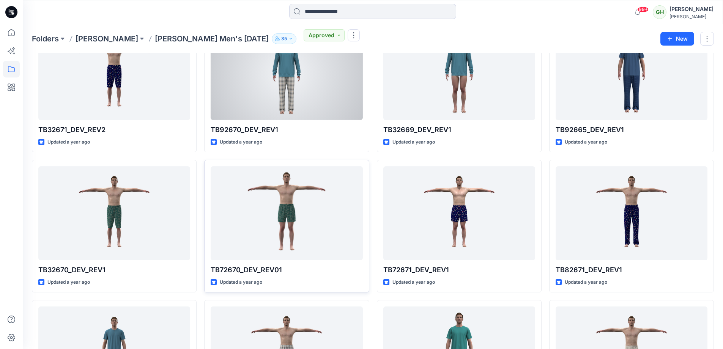
scroll to position [76, 0]
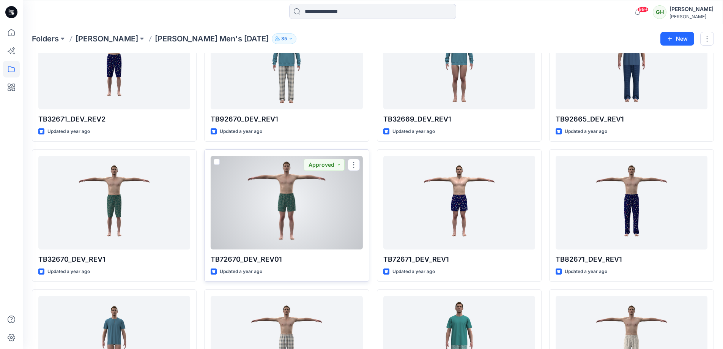
click at [294, 224] on div at bounding box center [287, 203] width 152 height 94
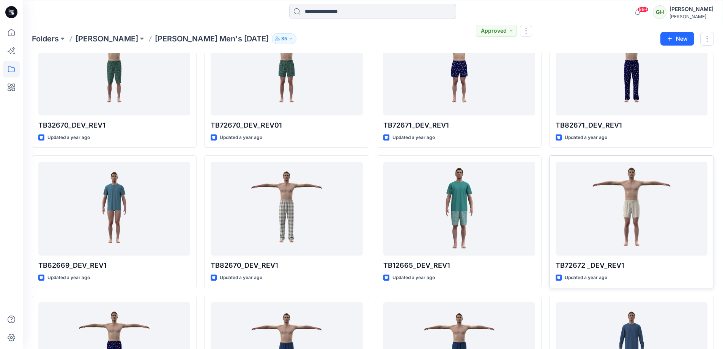
scroll to position [228, 0]
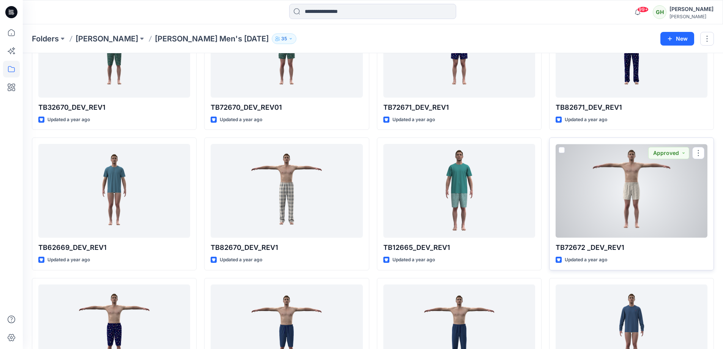
click at [614, 210] on div at bounding box center [632, 191] width 152 height 94
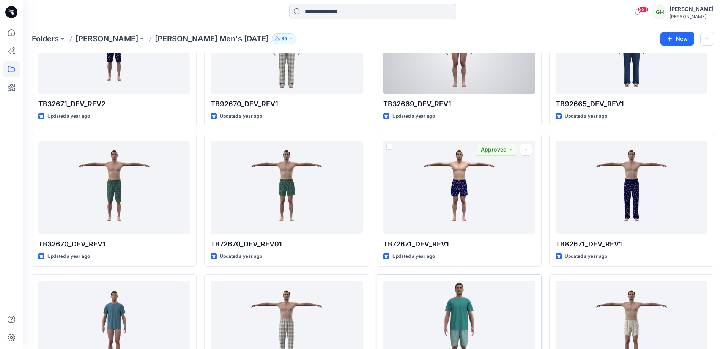
scroll to position [21, 0]
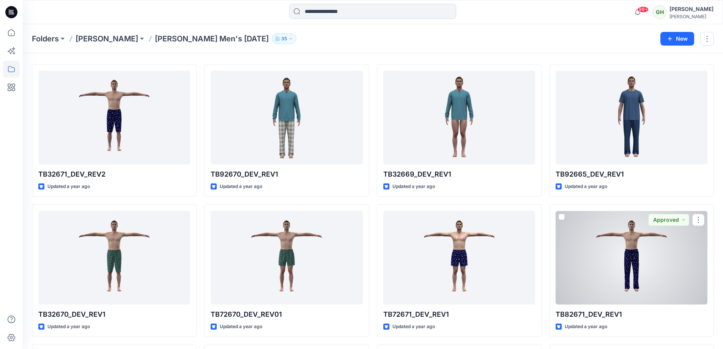
click at [616, 279] on div at bounding box center [632, 258] width 152 height 94
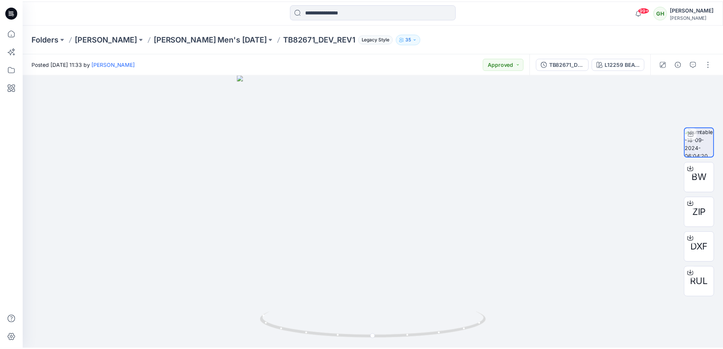
scroll to position [21, 0]
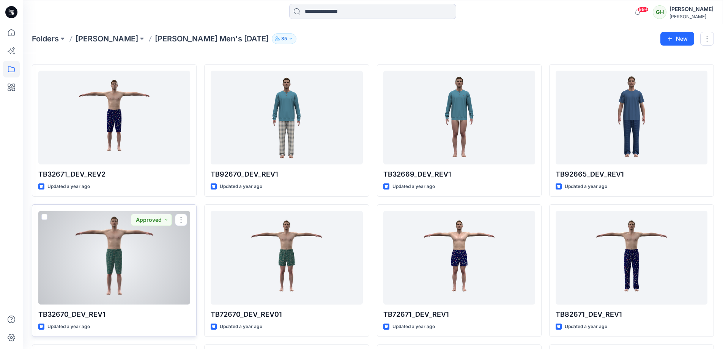
click at [132, 248] on div at bounding box center [114, 258] width 152 height 94
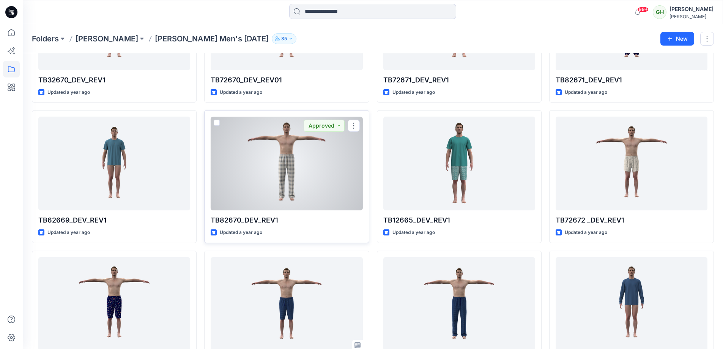
scroll to position [363, 0]
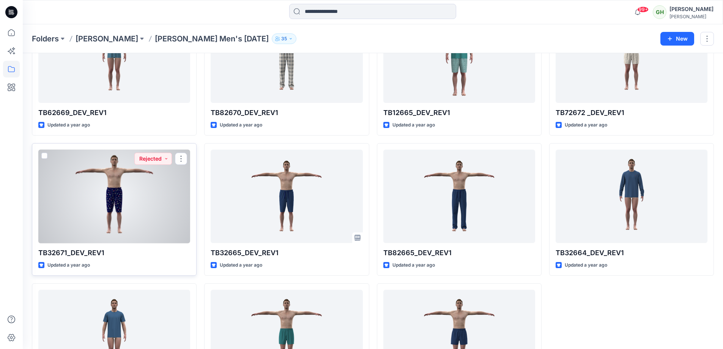
click at [159, 207] on div at bounding box center [114, 197] width 152 height 94
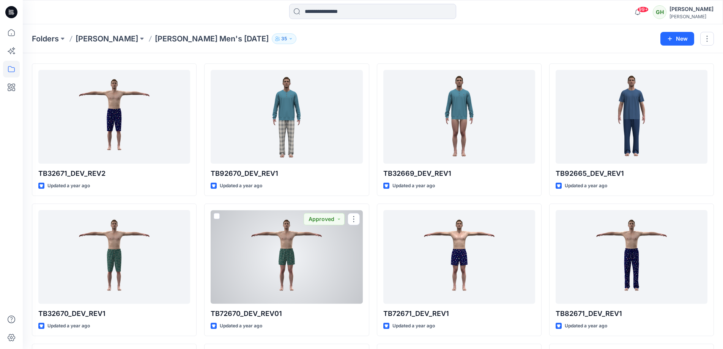
scroll to position [21, 0]
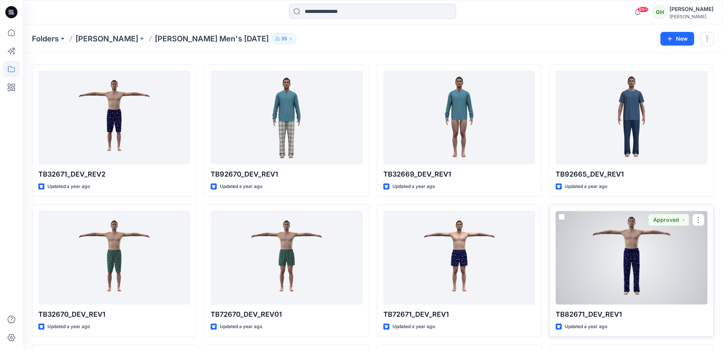
click at [604, 259] on div at bounding box center [632, 258] width 152 height 94
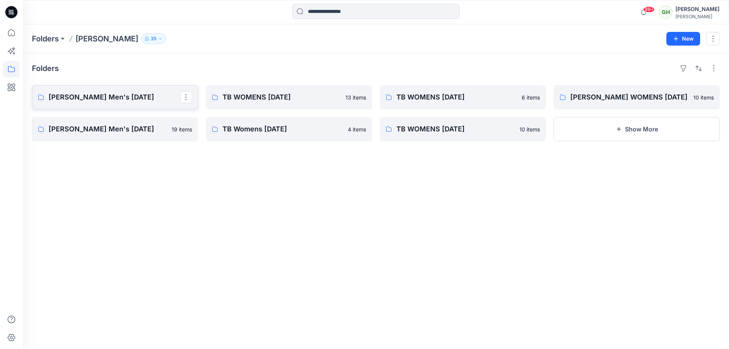
click at [156, 92] on p "[PERSON_NAME] Men's [DATE]" at bounding box center [114, 97] width 131 height 11
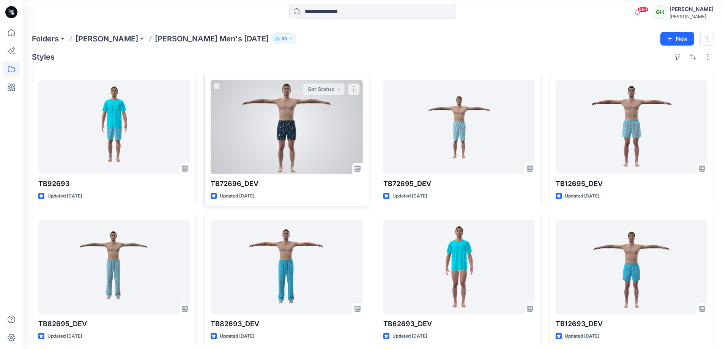
scroll to position [18, 0]
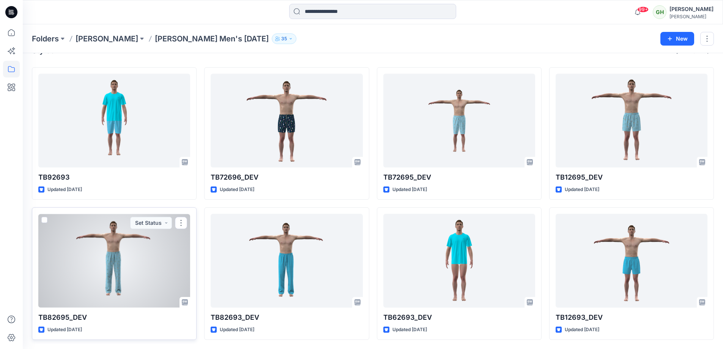
click at [175, 244] on div at bounding box center [114, 261] width 152 height 94
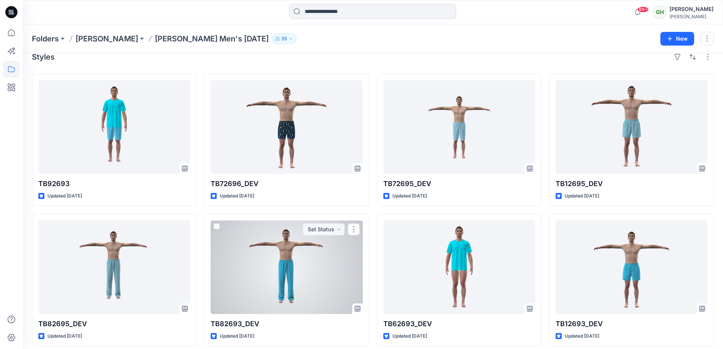
scroll to position [18, 0]
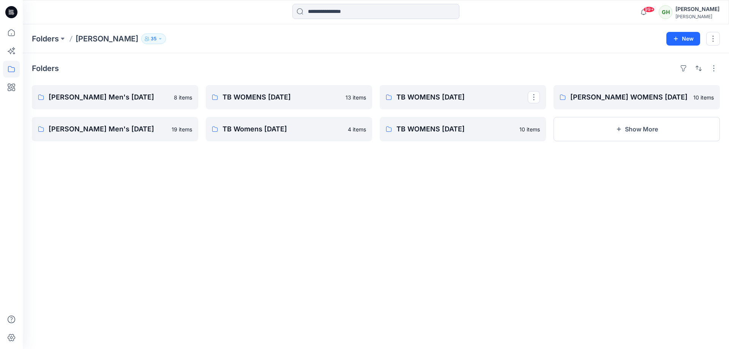
click at [435, 82] on div "Folders [PERSON_NAME] Men's [DATE] 8 items [PERSON_NAME] Men's [DATE] items TB …" at bounding box center [376, 201] width 706 height 296
click at [440, 96] on p "TB WOMENS [DATE]" at bounding box center [461, 97] width 131 height 11
click at [477, 125] on p "TB WOMENS [DATE]" at bounding box center [461, 129] width 131 height 11
click at [604, 96] on p "[PERSON_NAME] WOMENS [DATE]" at bounding box center [635, 97] width 131 height 11
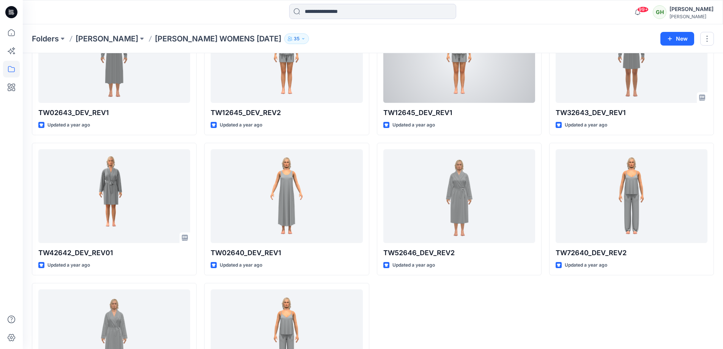
scroll to position [158, 0]
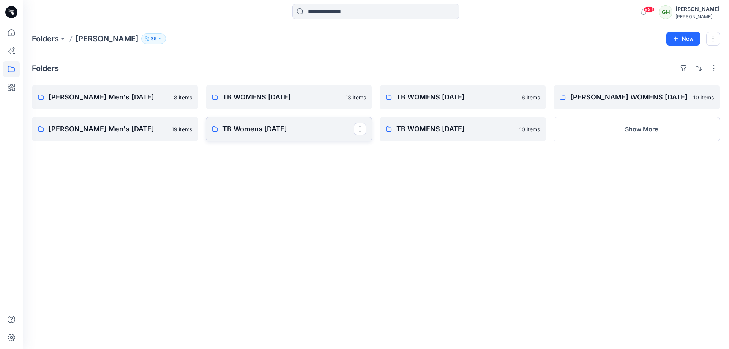
click at [267, 129] on p "TB Womens [DATE]" at bounding box center [288, 129] width 131 height 11
click at [131, 121] on link "[PERSON_NAME] Men's [DATE]" at bounding box center [115, 129] width 166 height 24
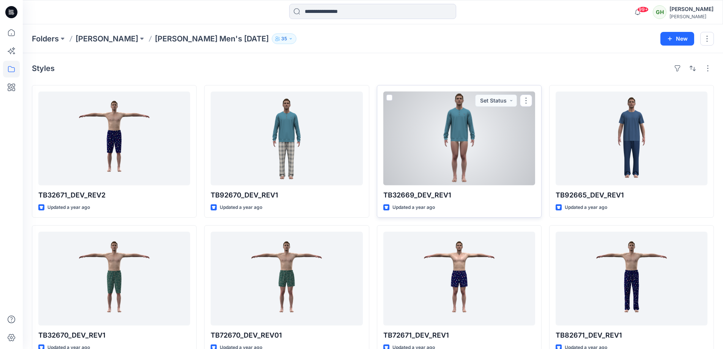
click at [439, 139] on div at bounding box center [460, 139] width 152 height 94
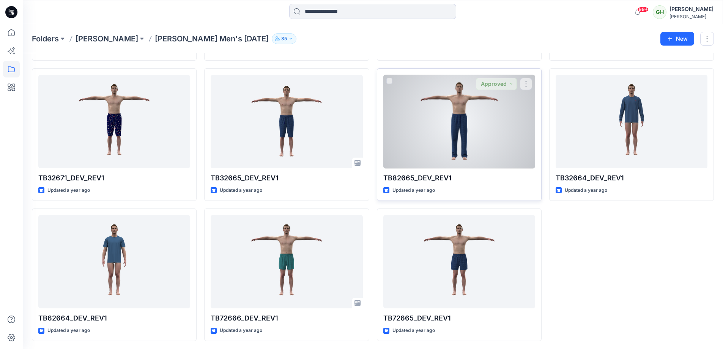
scroll to position [439, 0]
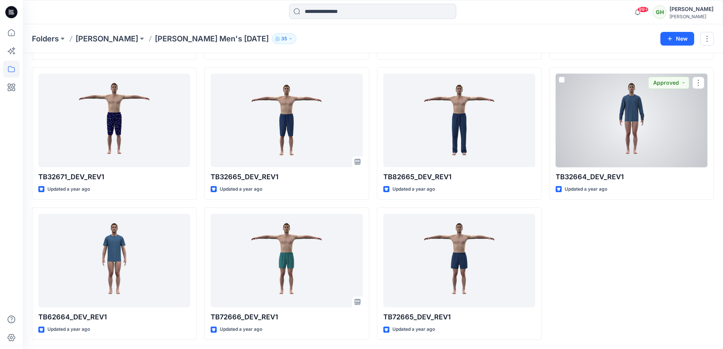
click at [568, 145] on div at bounding box center [632, 121] width 152 height 94
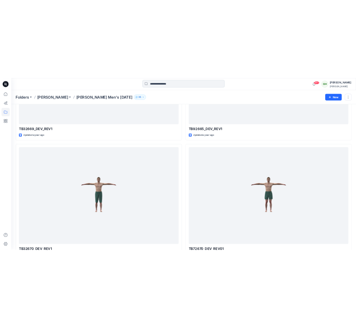
scroll to position [672, 0]
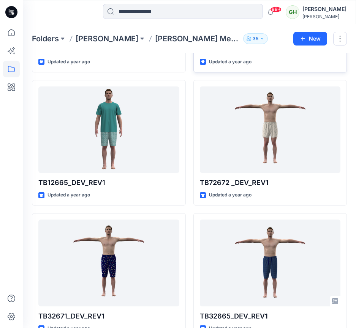
click at [273, 58] on div "TB82670_DEV_REV1 Updated a year ago Approved" at bounding box center [270, 9] width 154 height 126
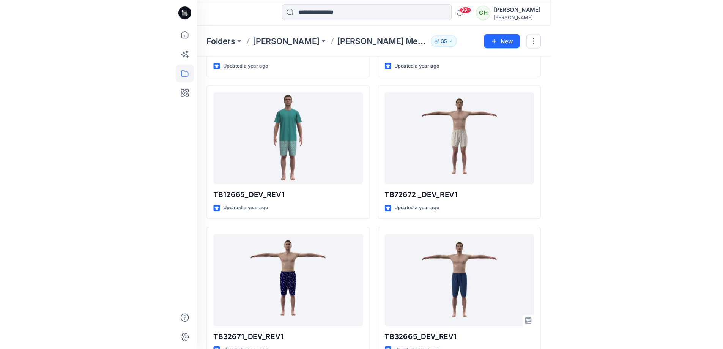
scroll to position [325, 0]
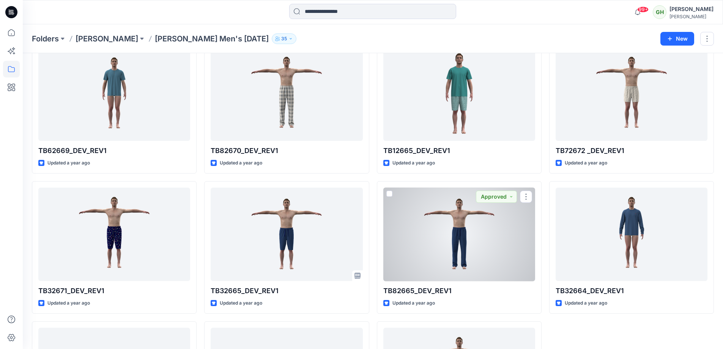
click at [417, 253] on div at bounding box center [460, 235] width 152 height 94
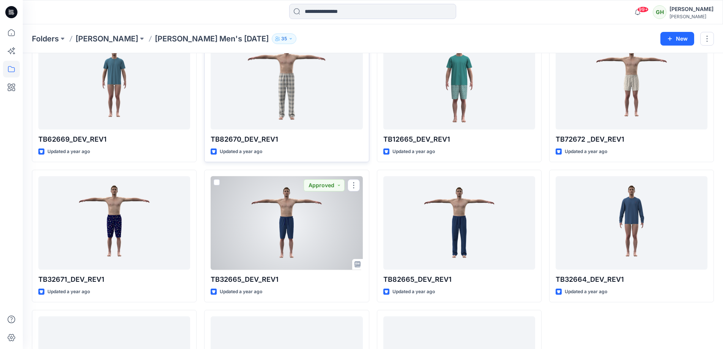
scroll to position [211, 0]
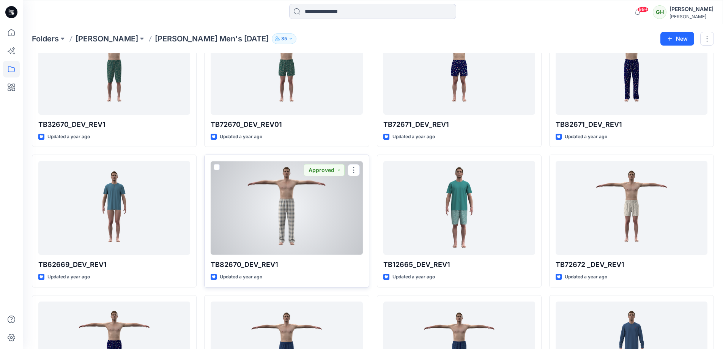
click at [254, 181] on div at bounding box center [287, 208] width 152 height 94
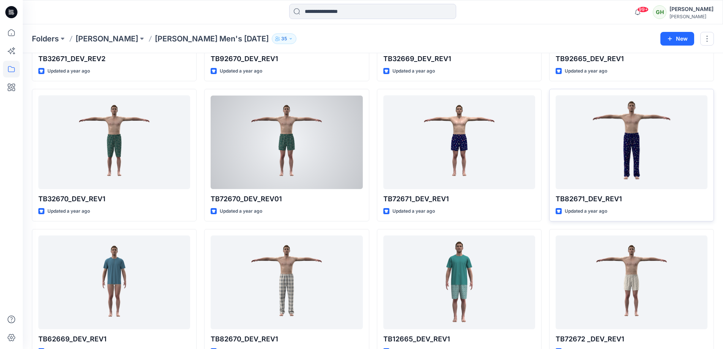
scroll to position [135, 0]
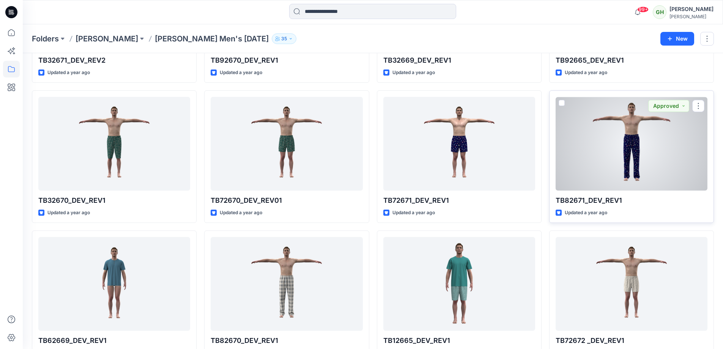
click at [670, 140] on div at bounding box center [632, 144] width 152 height 94
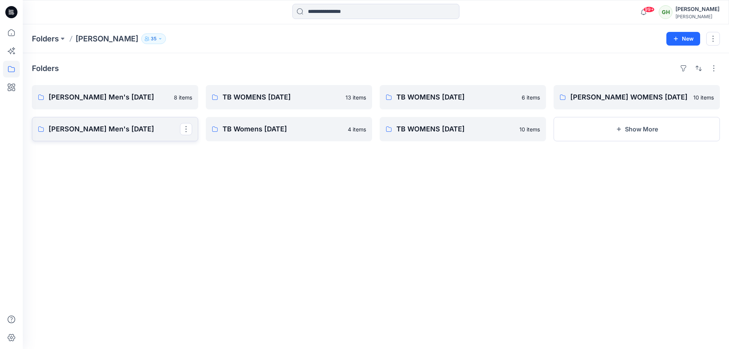
click at [110, 129] on p "[PERSON_NAME] Men's [DATE]" at bounding box center [114, 129] width 131 height 11
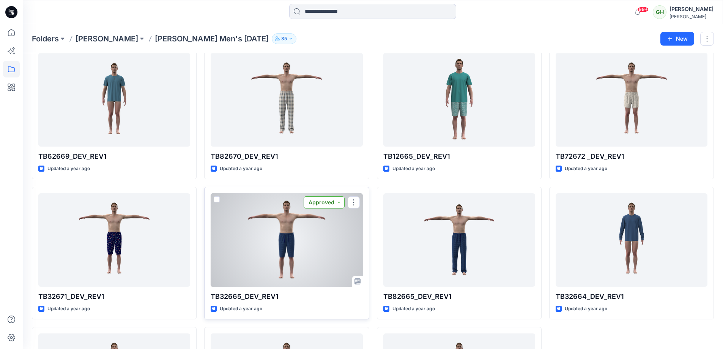
scroll to position [211, 0]
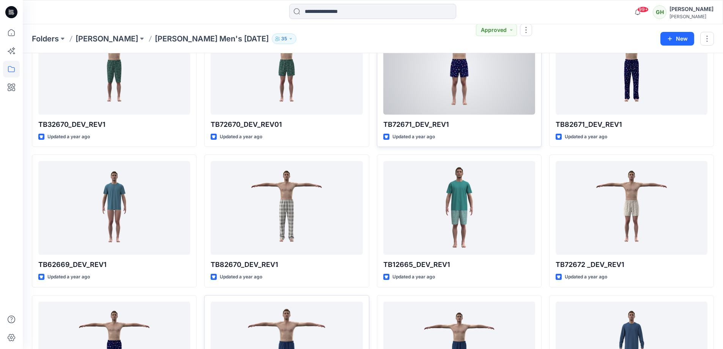
click at [434, 90] on div at bounding box center [460, 68] width 152 height 94
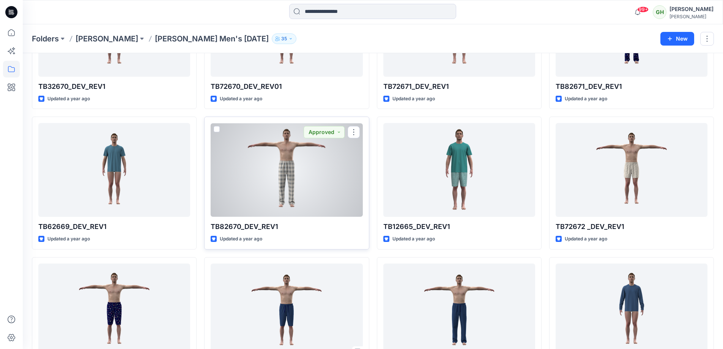
scroll to position [135, 0]
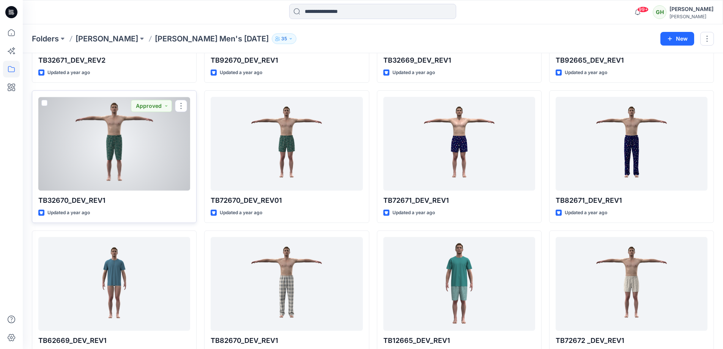
click at [164, 172] on div at bounding box center [114, 144] width 152 height 94
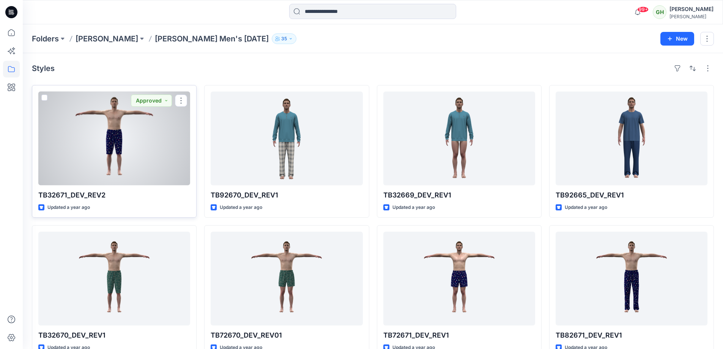
click at [161, 144] on div at bounding box center [114, 139] width 152 height 94
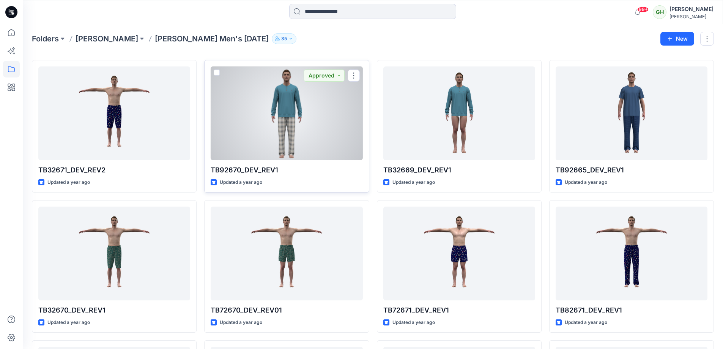
scroll to position [76, 0]
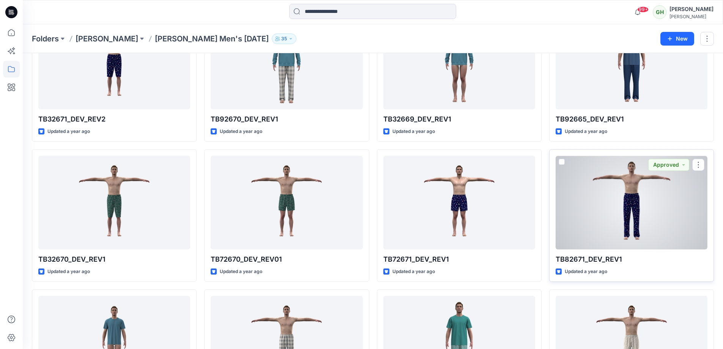
click at [625, 194] on div at bounding box center [632, 203] width 152 height 94
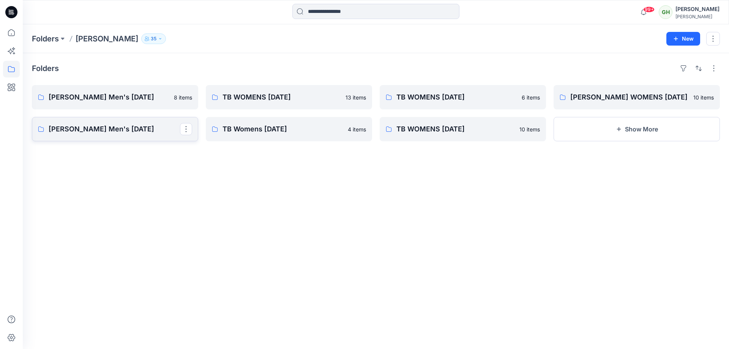
click at [142, 122] on link "[PERSON_NAME] Men's [DATE]" at bounding box center [115, 129] width 166 height 24
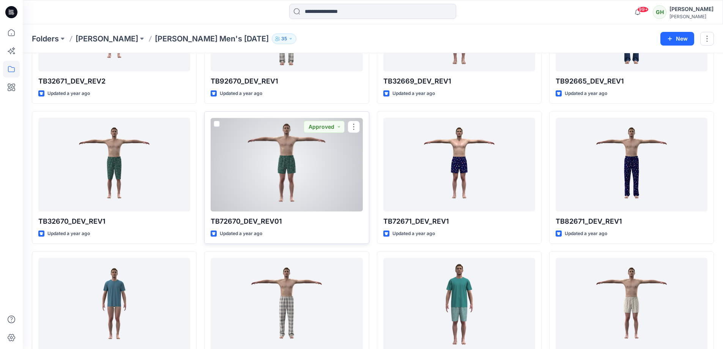
scroll to position [190, 0]
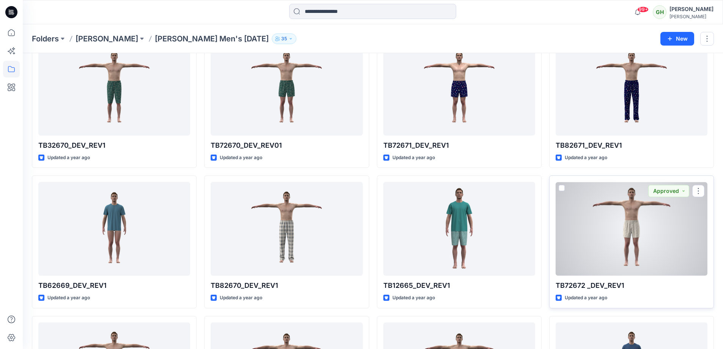
click at [609, 215] on div at bounding box center [632, 229] width 152 height 94
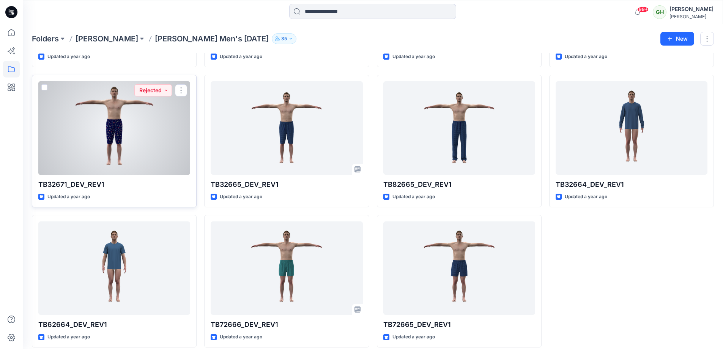
scroll to position [439, 0]
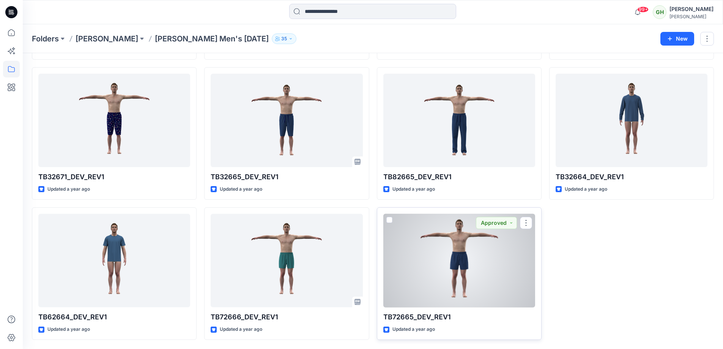
click at [428, 270] on div at bounding box center [460, 261] width 152 height 94
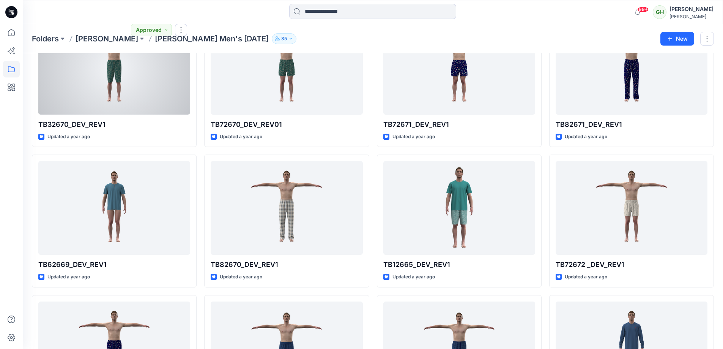
scroll to position [21, 0]
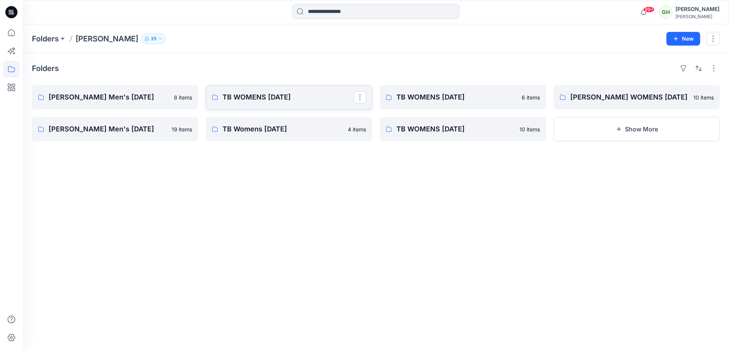
click at [269, 99] on p "TB WOMENS [DATE]" at bounding box center [288, 97] width 131 height 11
click at [286, 126] on p "TB Womens [DATE]" at bounding box center [288, 129] width 131 height 11
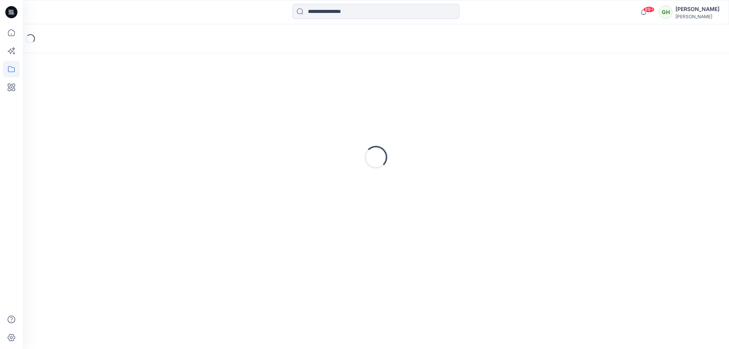
click at [286, 126] on div "Loading..." at bounding box center [376, 157] width 688 height 190
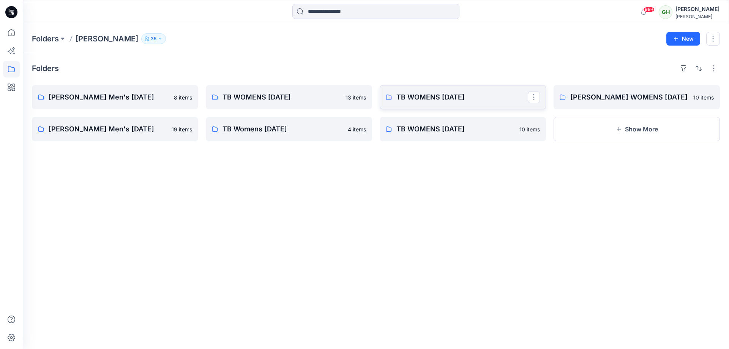
click at [414, 103] on link "TB WOMENS [DATE]" at bounding box center [463, 97] width 166 height 24
click at [468, 136] on link "TB WOMENS [DATE]" at bounding box center [463, 129] width 166 height 24
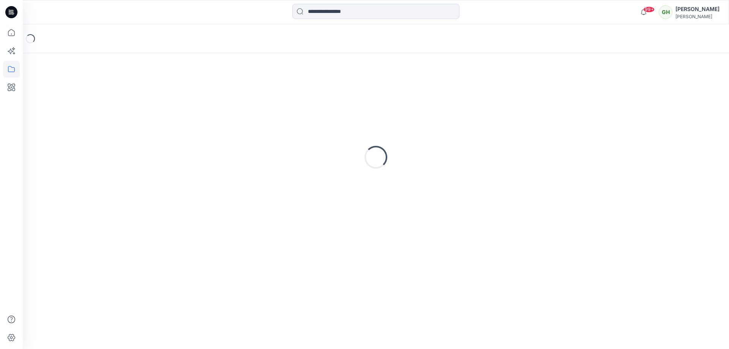
click at [465, 139] on div "Loading..." at bounding box center [376, 157] width 688 height 190
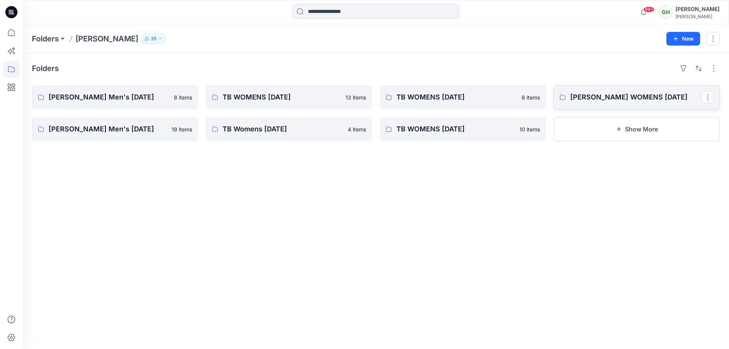
click at [618, 99] on p "[PERSON_NAME] WOMENS [DATE]" at bounding box center [635, 97] width 131 height 11
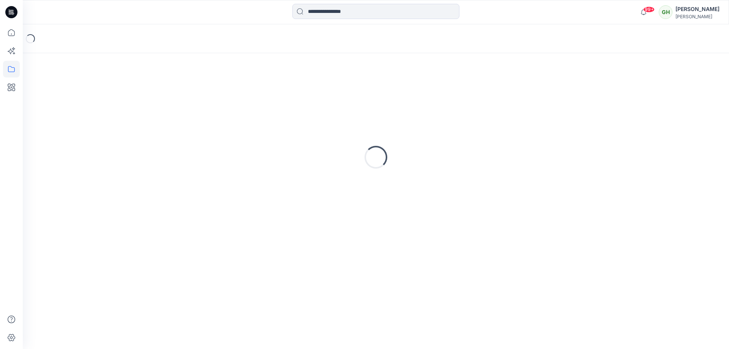
click at [618, 99] on div "Loading..." at bounding box center [376, 157] width 688 height 190
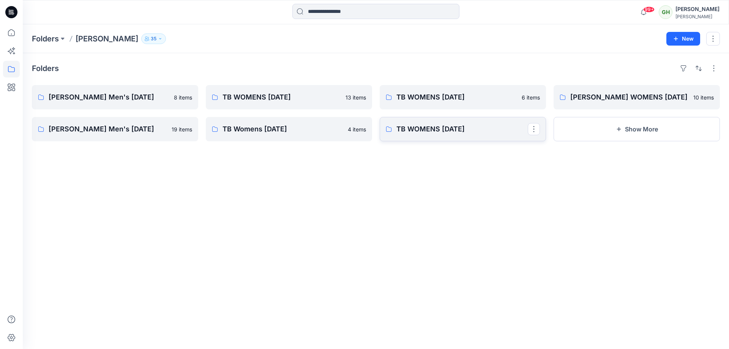
click at [445, 123] on link "TB WOMENS [DATE]" at bounding box center [463, 129] width 166 height 24
click at [321, 96] on p "TB WOMENS [DATE]" at bounding box center [288, 97] width 131 height 11
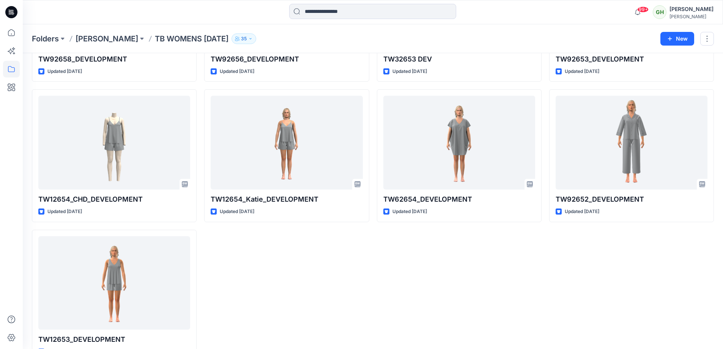
scroll to position [298, 0]
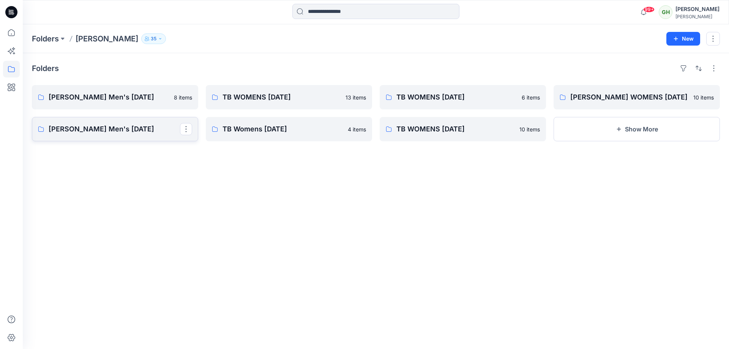
click at [151, 120] on link "[PERSON_NAME] Men's [DATE]" at bounding box center [115, 129] width 166 height 24
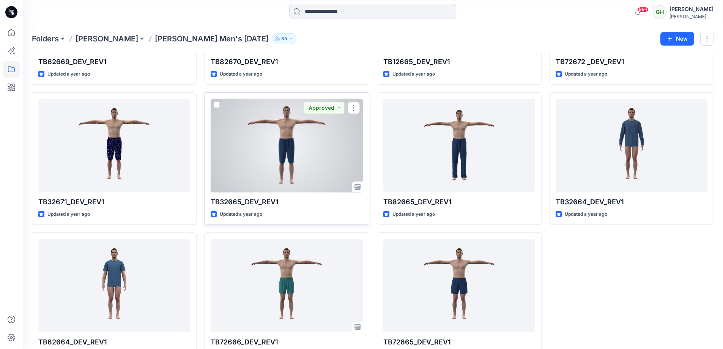
scroll to position [439, 0]
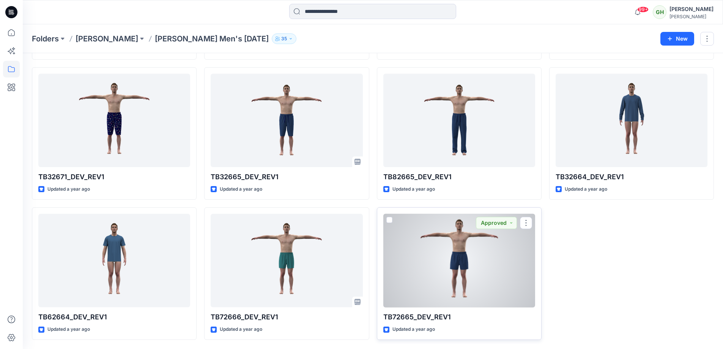
click at [437, 267] on div at bounding box center [460, 261] width 152 height 94
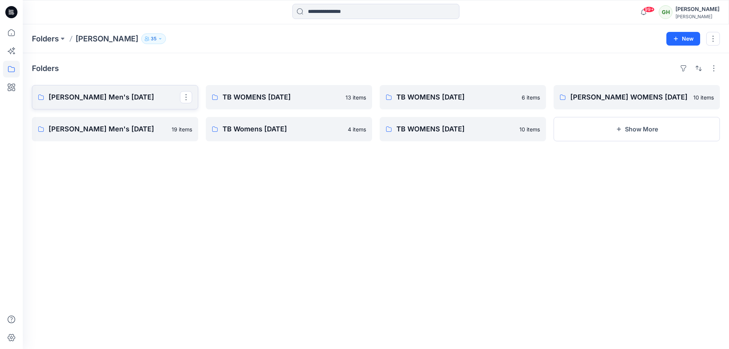
click at [120, 93] on p "[PERSON_NAME] Men's [DATE]" at bounding box center [114, 97] width 131 height 11
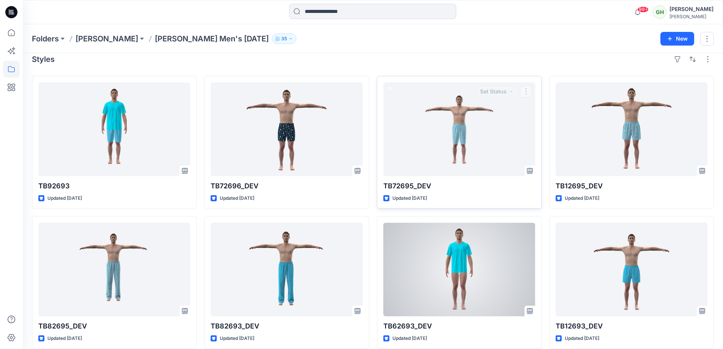
scroll to position [18, 0]
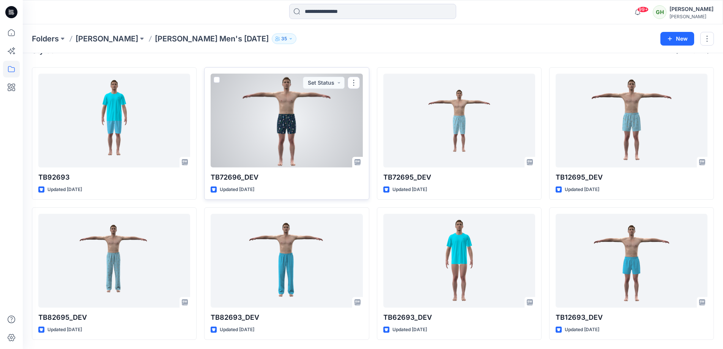
click at [323, 134] on div at bounding box center [287, 121] width 152 height 94
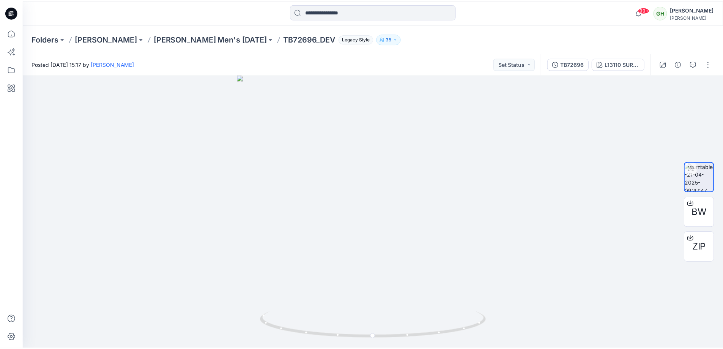
scroll to position [18, 0]
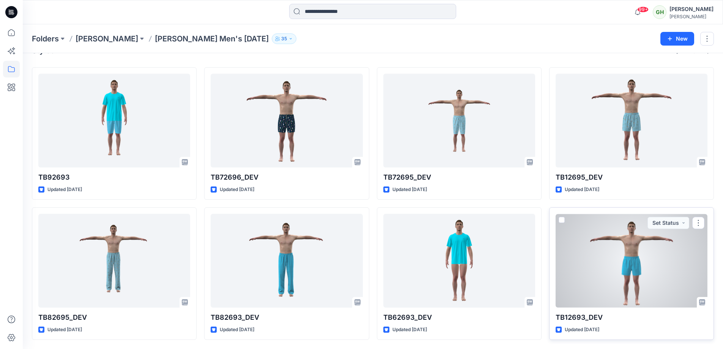
click at [624, 268] on div at bounding box center [632, 261] width 152 height 94
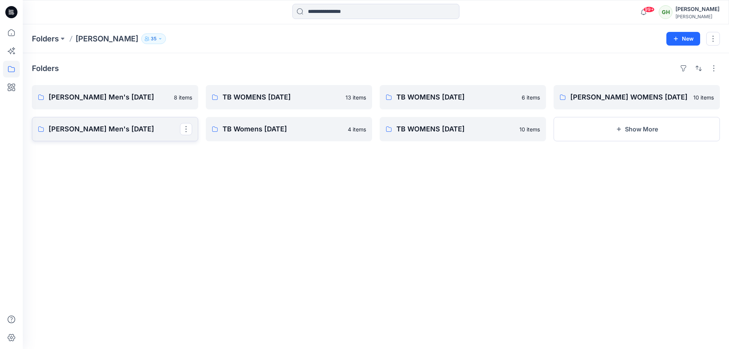
click at [129, 121] on link "[PERSON_NAME] Men's [DATE]" at bounding box center [115, 129] width 166 height 24
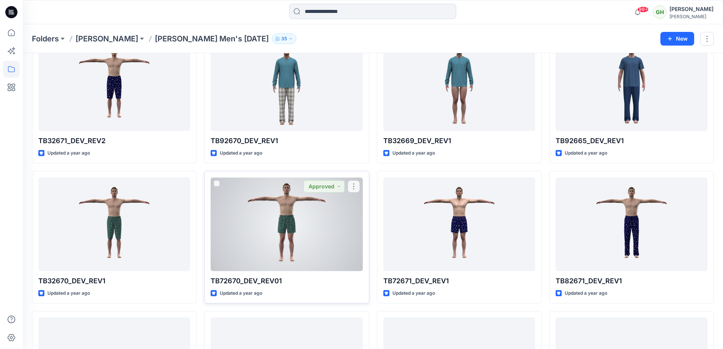
scroll to position [76, 0]
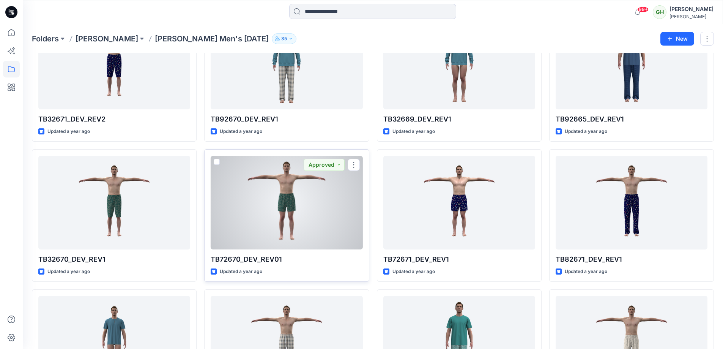
click at [311, 210] on div at bounding box center [287, 203] width 152 height 94
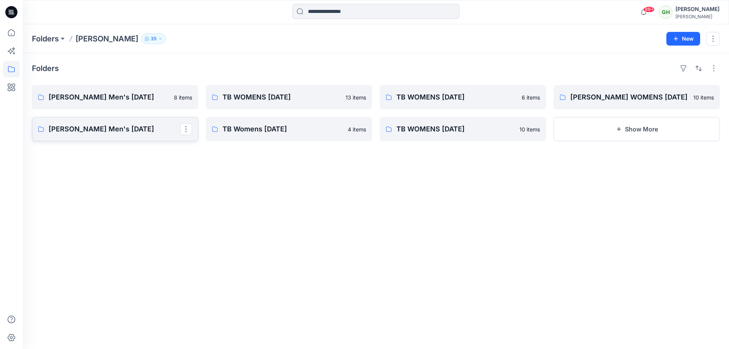
click at [136, 123] on link "[PERSON_NAME] Men's [DATE]" at bounding box center [115, 129] width 166 height 24
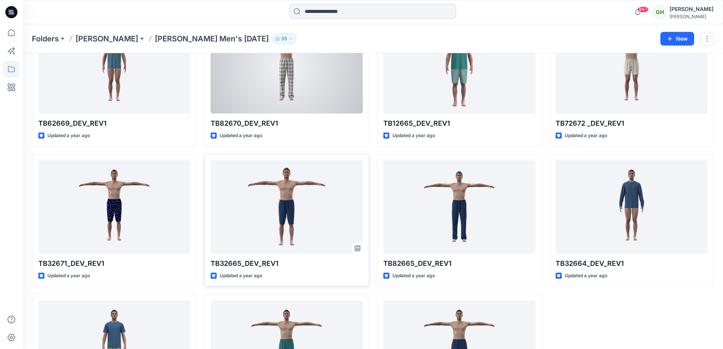
scroll to position [439, 0]
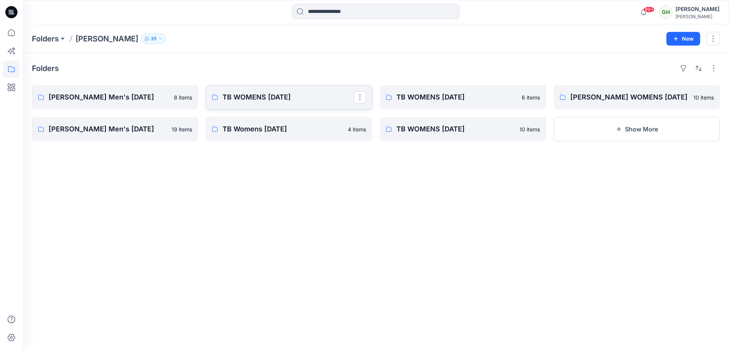
click at [317, 101] on p "TB WOMENS [DATE]" at bounding box center [288, 97] width 131 height 11
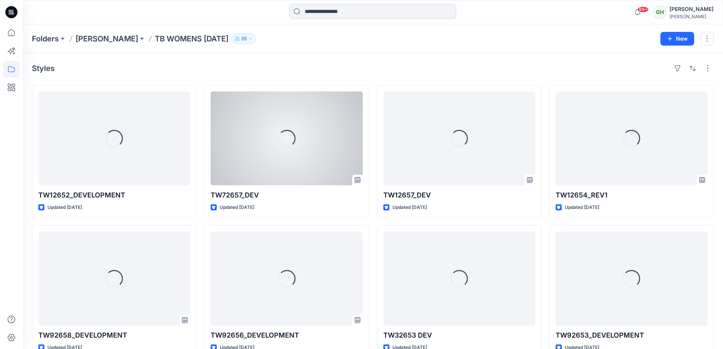
click at [317, 101] on div at bounding box center [287, 139] width 152 height 94
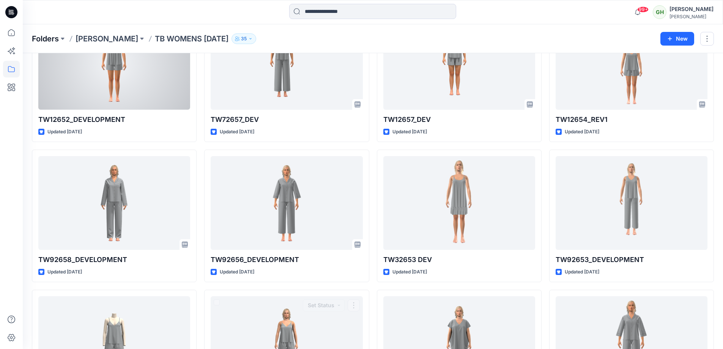
scroll to position [71, 0]
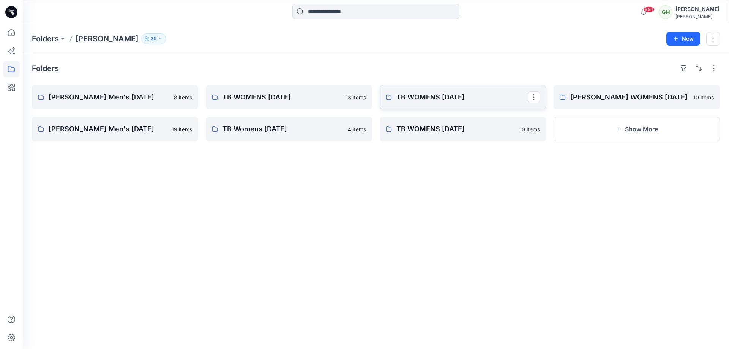
click at [439, 102] on p "TB WOMENS [DATE]" at bounding box center [461, 97] width 131 height 11
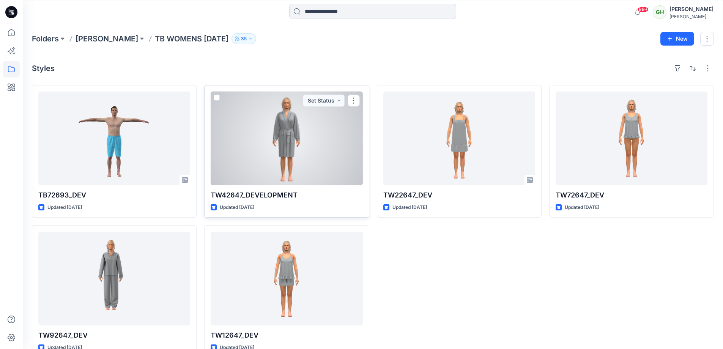
click at [272, 121] on div at bounding box center [287, 139] width 152 height 94
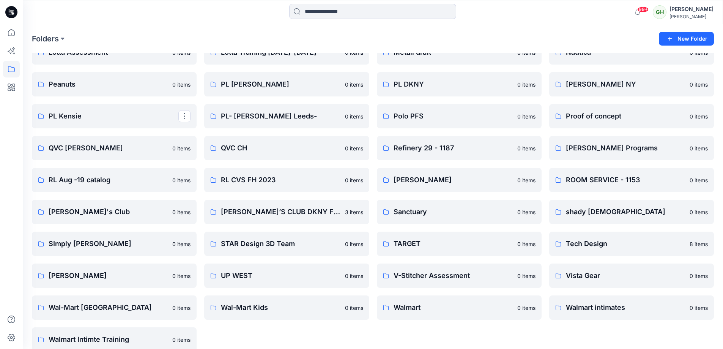
scroll to position [916, 0]
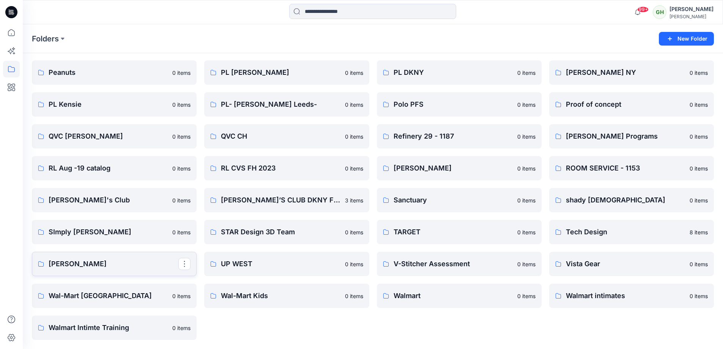
click at [101, 256] on link "[PERSON_NAME]" at bounding box center [114, 264] width 165 height 24
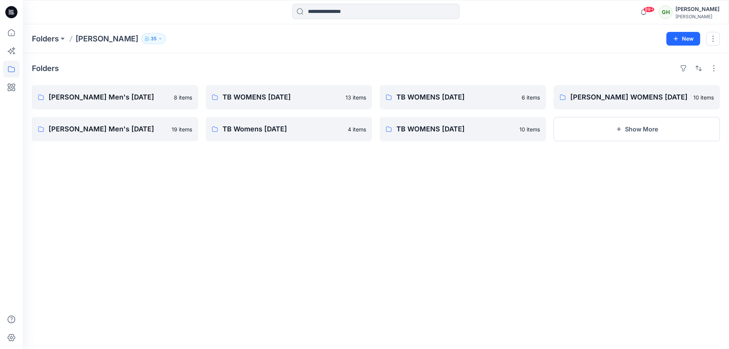
drag, startPoint x: 142, startPoint y: 149, endPoint x: 129, endPoint y: 157, distance: 14.5
click at [142, 148] on div "Folders [PERSON_NAME] Men's [DATE] 8 items [PERSON_NAME] Men's [DATE] items TB …" at bounding box center [376, 201] width 706 height 296
click at [123, 96] on p "[PERSON_NAME] Men's [DATE]" at bounding box center [114, 97] width 131 height 11
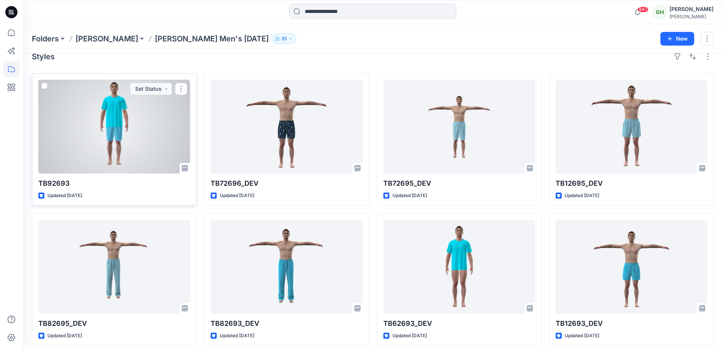
scroll to position [18, 0]
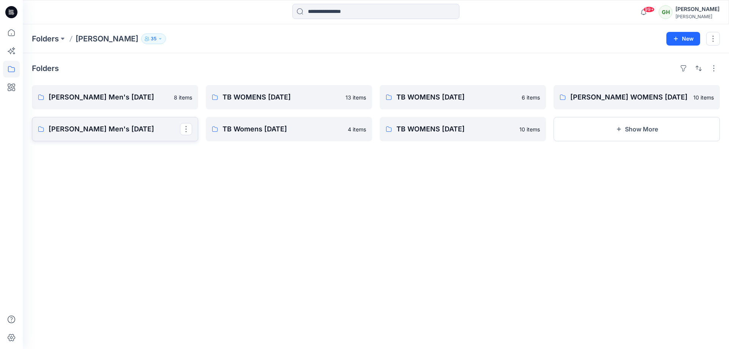
click at [104, 127] on p "[PERSON_NAME] Men's [DATE]" at bounding box center [114, 129] width 131 height 11
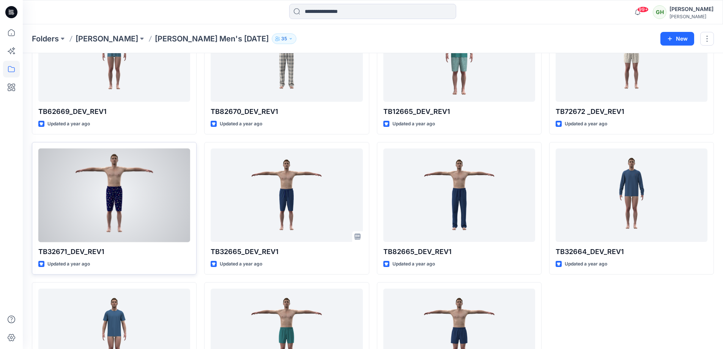
scroll to position [439, 0]
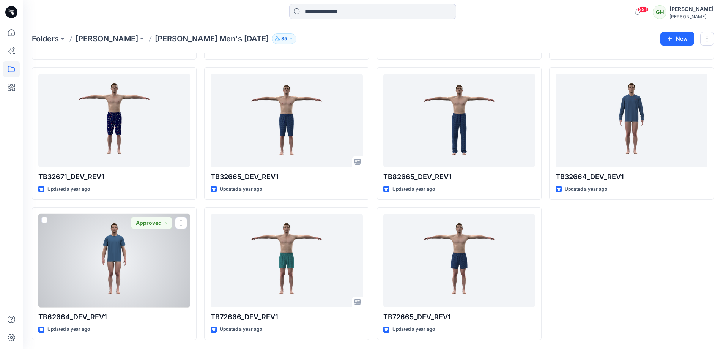
click at [141, 229] on div at bounding box center [114, 261] width 152 height 94
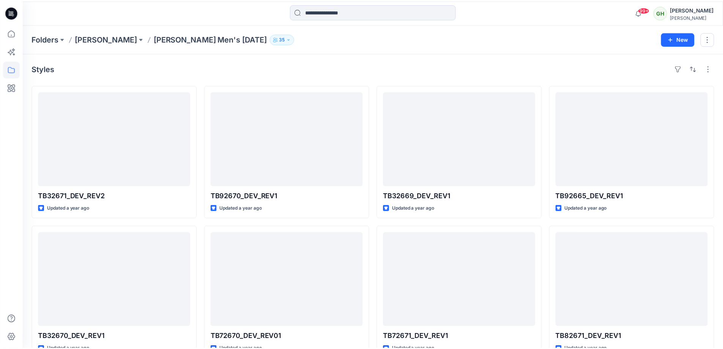
scroll to position [439, 0]
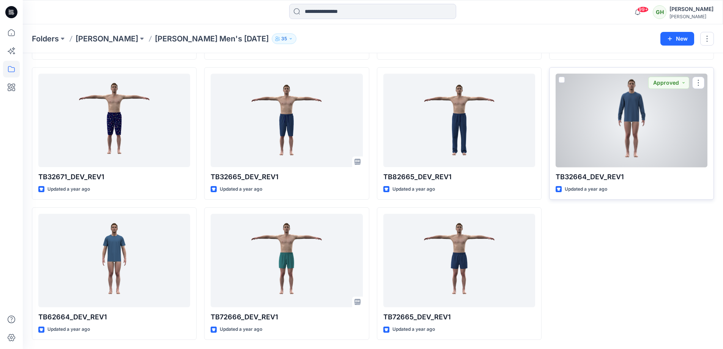
click at [617, 175] on p "TB32664_DEV_REV1" at bounding box center [632, 177] width 152 height 11
click at [619, 187] on div "Updated a year ago" at bounding box center [632, 189] width 152 height 8
click at [595, 162] on div at bounding box center [632, 121] width 152 height 94
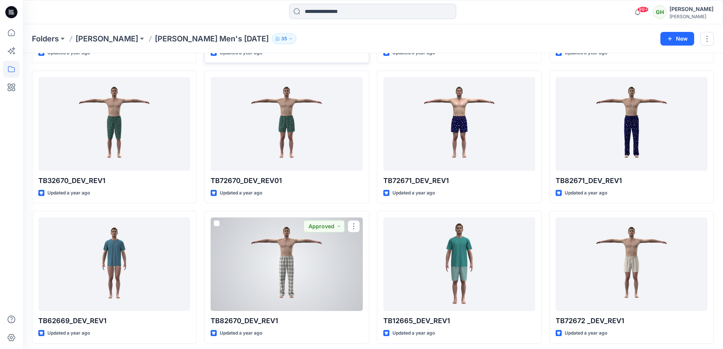
scroll to position [59, 0]
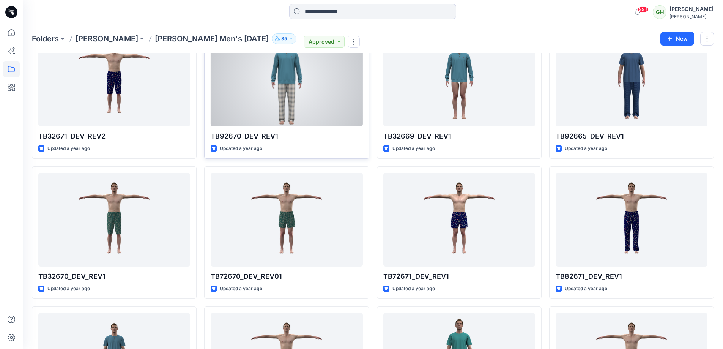
click at [324, 122] on div at bounding box center [287, 80] width 152 height 94
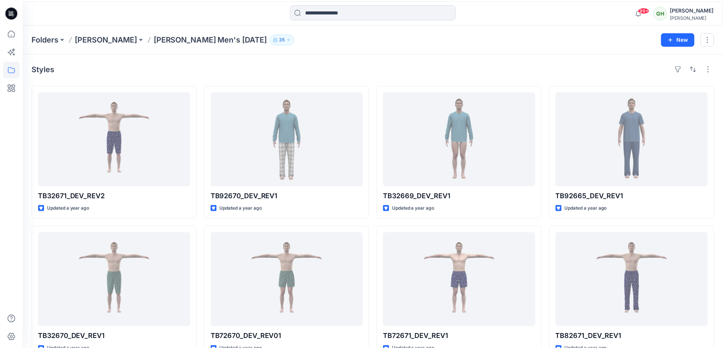
scroll to position [59, 0]
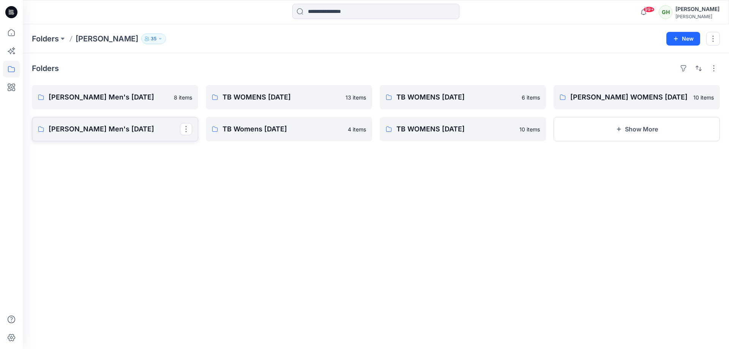
click at [138, 128] on p "[PERSON_NAME] Men's [DATE]" at bounding box center [114, 129] width 131 height 11
click at [115, 96] on p "[PERSON_NAME] Men's [DATE]" at bounding box center [114, 97] width 131 height 11
click at [139, 130] on p "[PERSON_NAME] Men's [DATE]" at bounding box center [114, 129] width 131 height 11
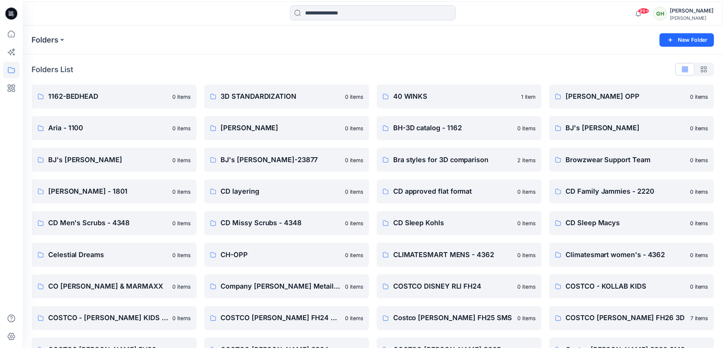
scroll to position [916, 0]
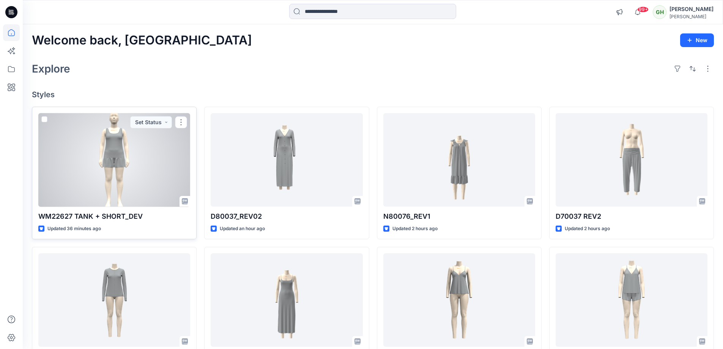
click at [125, 182] on div at bounding box center [114, 160] width 152 height 94
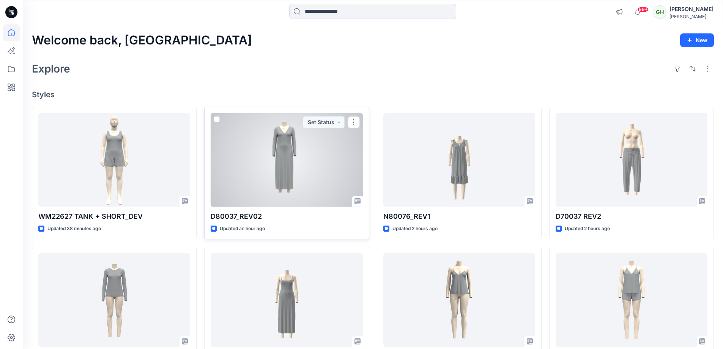
click at [268, 212] on p "D80037_REV02" at bounding box center [287, 216] width 152 height 11
click at [247, 216] on p "D80037_REV02" at bounding box center [287, 216] width 152 height 11
click at [257, 156] on div at bounding box center [287, 160] width 152 height 94
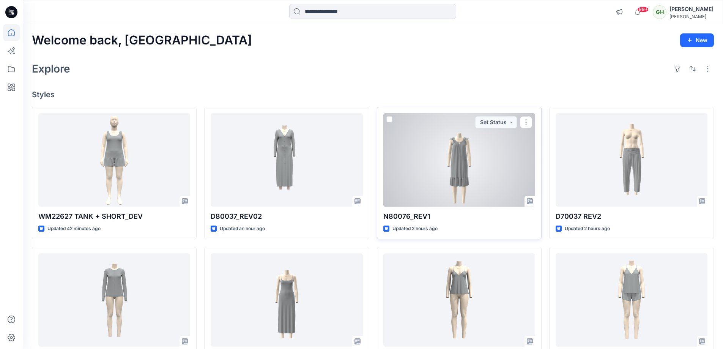
click at [411, 188] on div at bounding box center [460, 160] width 152 height 94
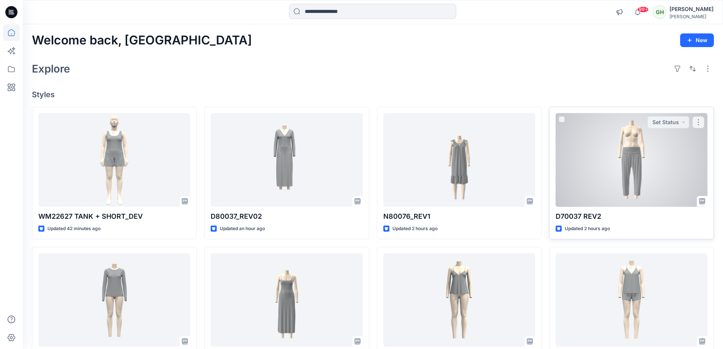
click at [565, 145] on div at bounding box center [632, 160] width 152 height 94
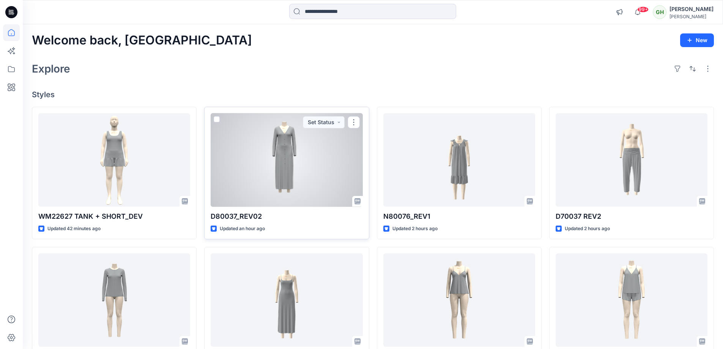
click at [237, 187] on div at bounding box center [287, 160] width 152 height 94
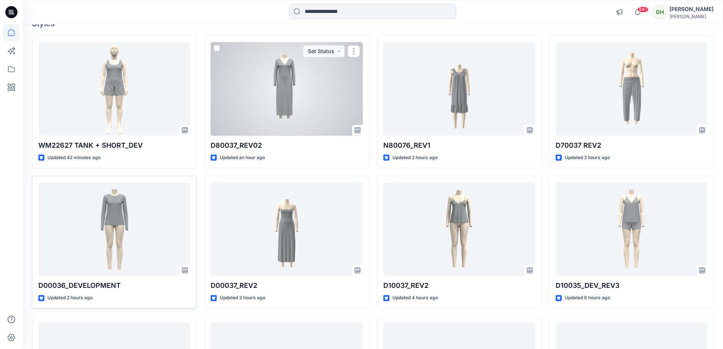
scroll to position [76, 0]
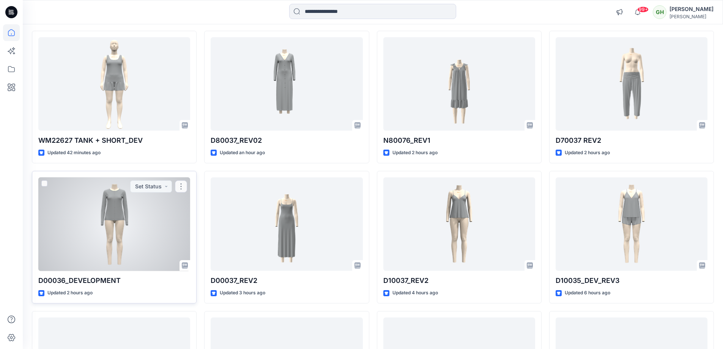
click at [144, 227] on div at bounding box center [114, 224] width 152 height 94
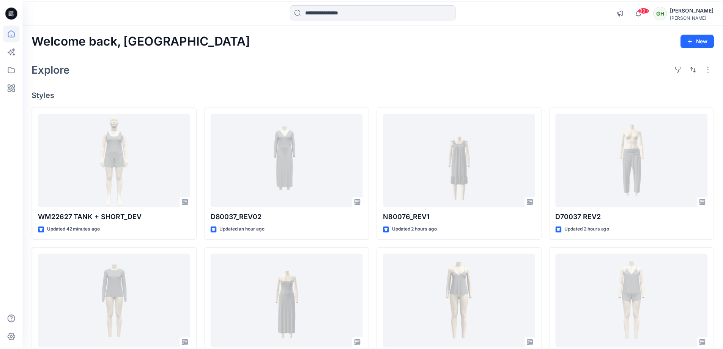
scroll to position [76, 0]
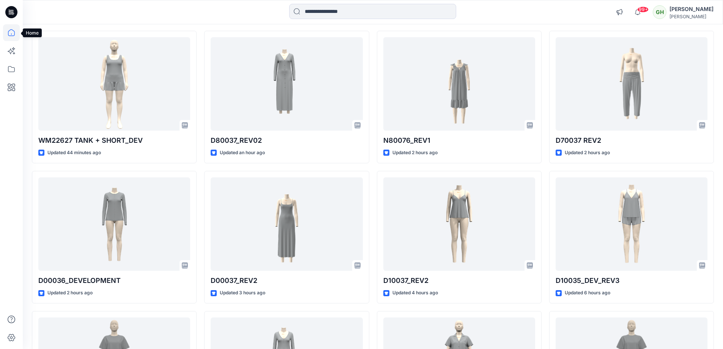
click at [9, 29] on icon at bounding box center [11, 32] width 17 height 17
click at [13, 68] on icon at bounding box center [11, 69] width 17 height 17
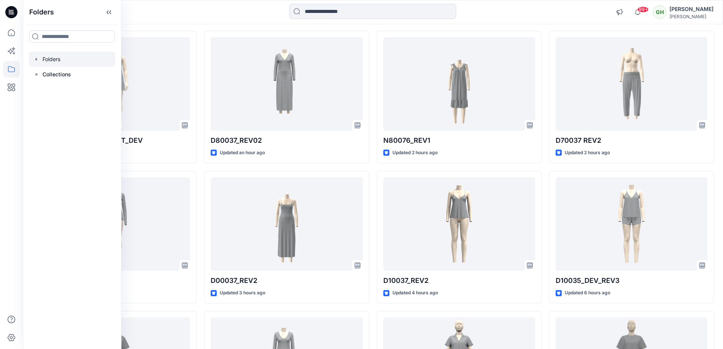
click at [54, 58] on div at bounding box center [72, 59] width 87 height 15
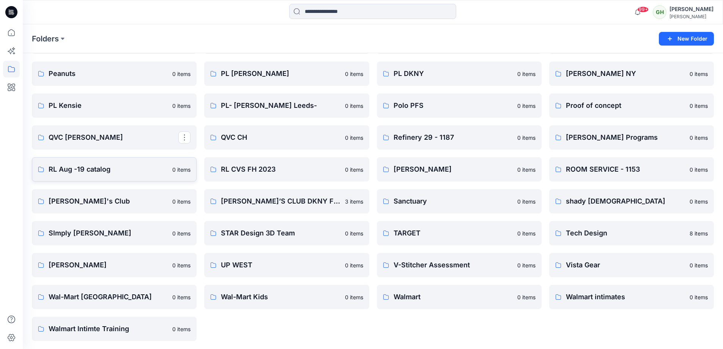
scroll to position [916, 0]
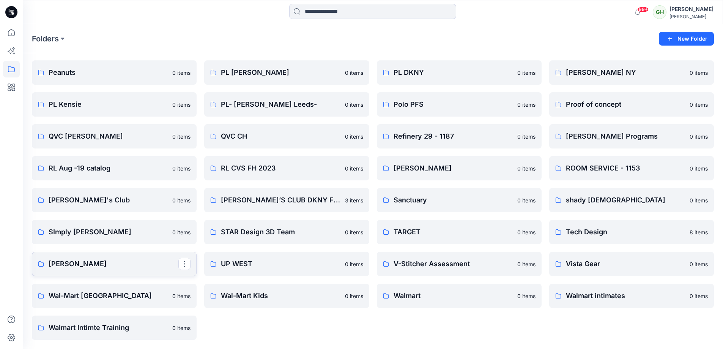
click at [112, 263] on p "[PERSON_NAME]" at bounding box center [114, 264] width 130 height 11
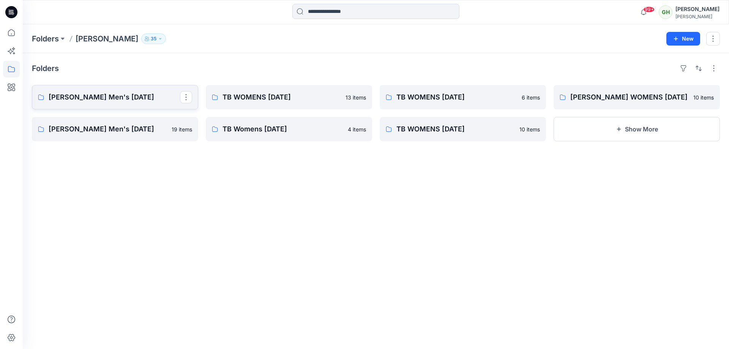
click at [139, 92] on p "[PERSON_NAME] Men's [DATE]" at bounding box center [114, 97] width 131 height 11
click at [129, 131] on p "[PERSON_NAME] Men's [DATE]" at bounding box center [114, 129] width 131 height 11
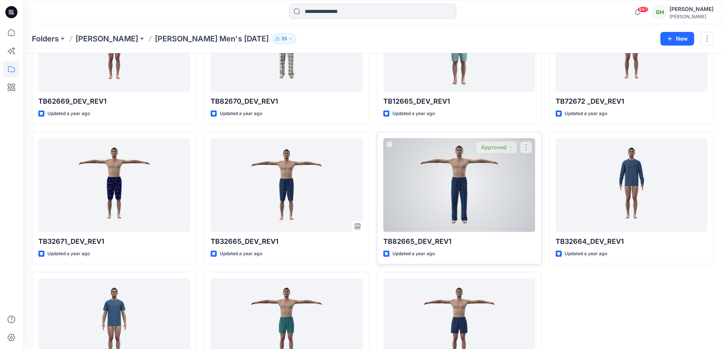
scroll to position [439, 0]
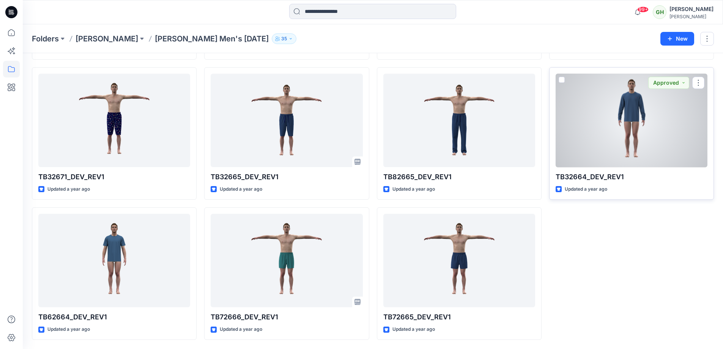
click at [572, 179] on p "TB32664_DEV_REV1" at bounding box center [632, 177] width 152 height 11
click at [592, 156] on div at bounding box center [632, 121] width 152 height 94
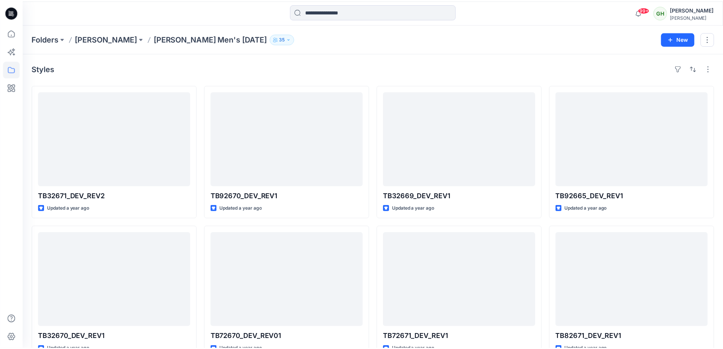
scroll to position [439, 0]
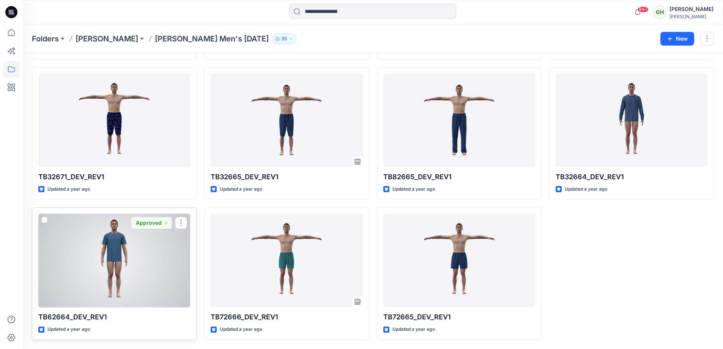
click at [84, 235] on div at bounding box center [114, 261] width 152 height 94
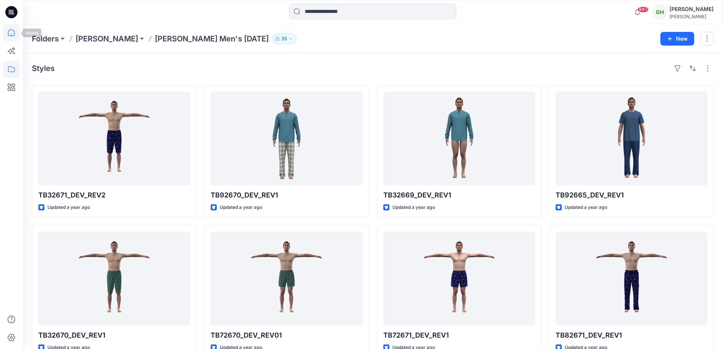
click at [15, 36] on icon at bounding box center [11, 32] width 17 height 17
